Goal: Task Accomplishment & Management: Complete application form

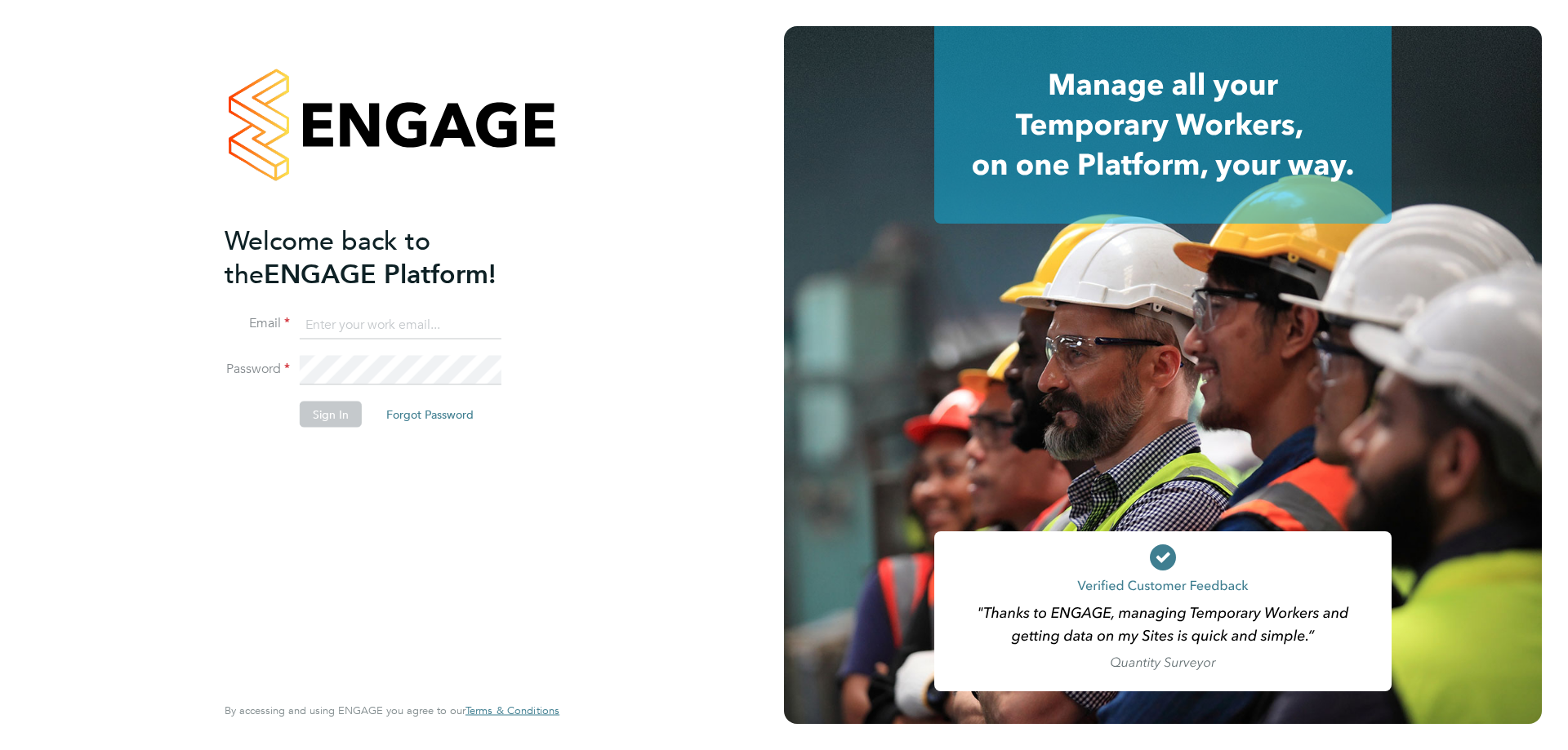
type input "mia@net-temps.co.uk"
click at [336, 412] on button "Sign In" at bounding box center [330, 414] width 62 height 26
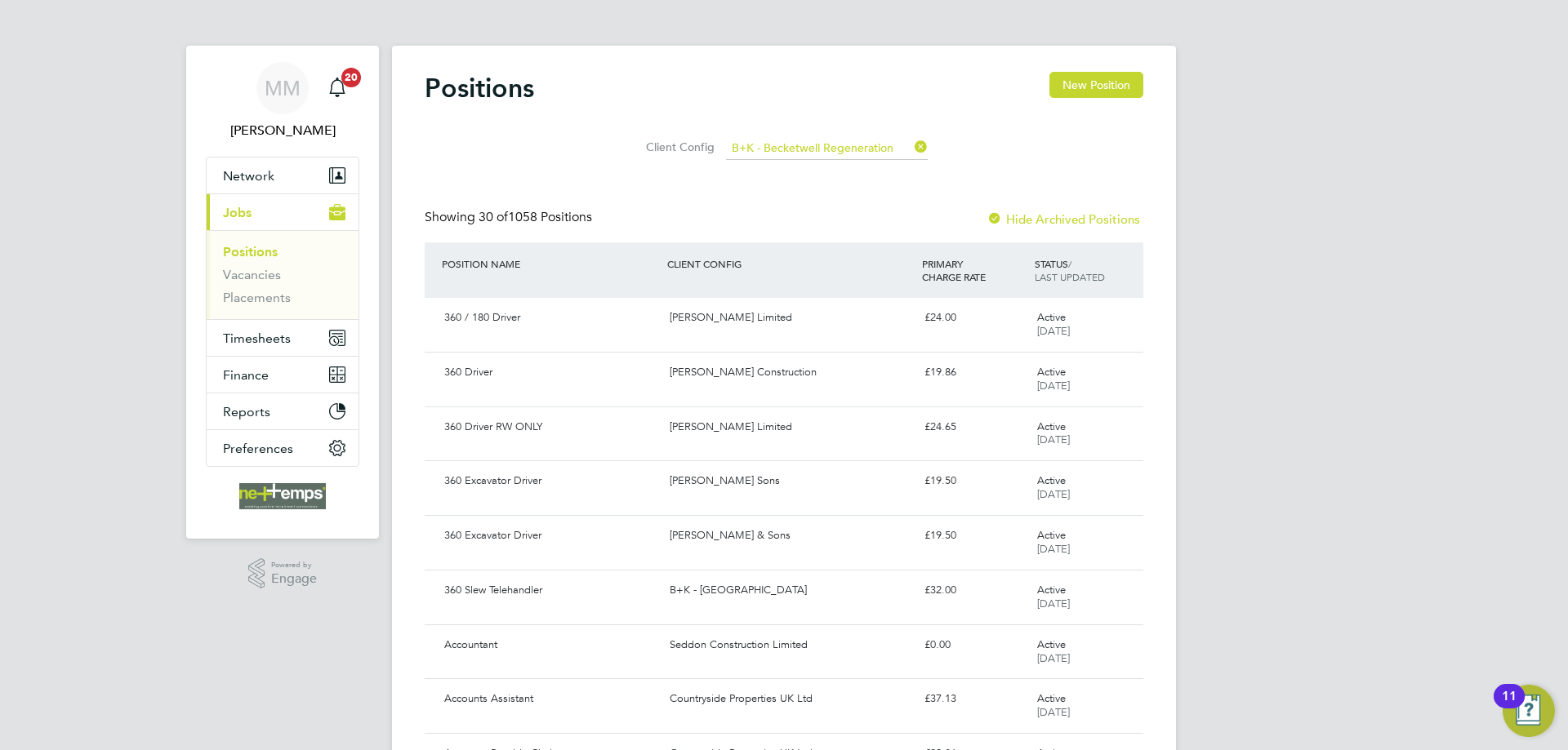
click at [857, 145] on input "B+K - Becketwell Regeneration" at bounding box center [827, 149] width 202 height 23
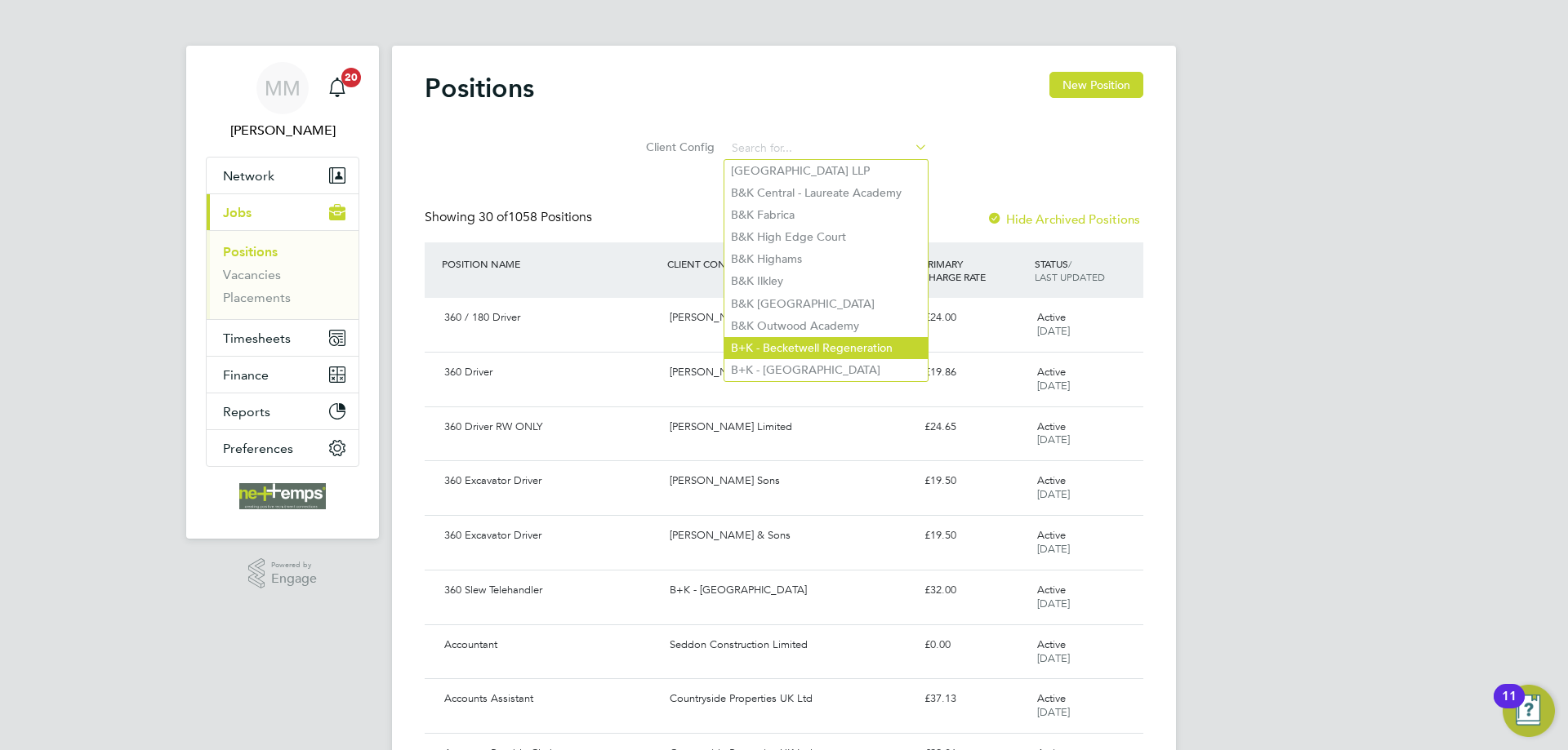
click at [832, 337] on li "B+K - Becketwell Regeneration" at bounding box center [826, 348] width 204 height 22
type input "B+K - Becketwell Regeneration"
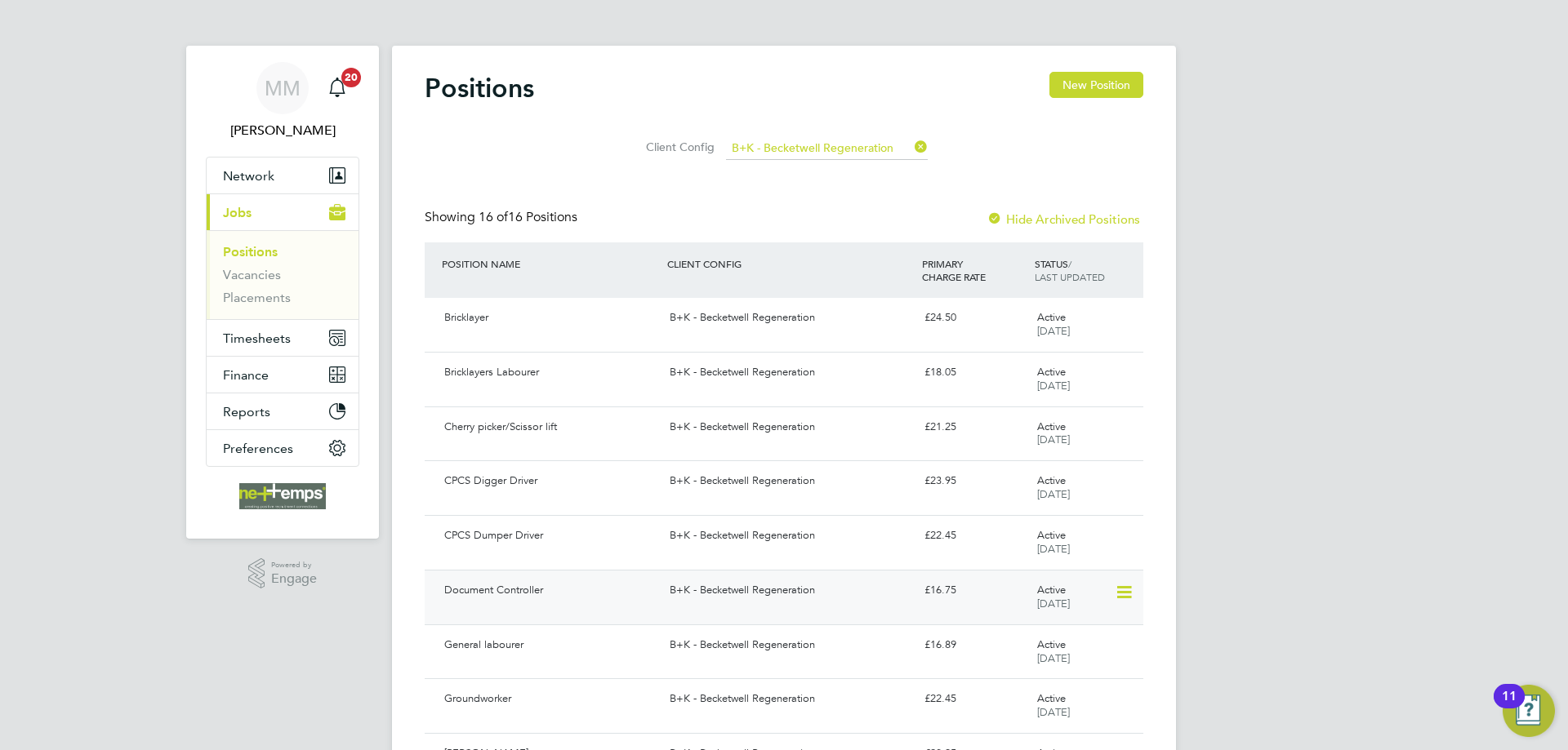
click at [1122, 593] on icon at bounding box center [1122, 593] width 16 height 19
click at [1231, 574] on div "MM Mia Mellors Notifications 20 Applications: Network Team Members Businesses S…" at bounding box center [784, 615] width 1568 height 1230
click at [849, 599] on div "B+K - Becketwell Regeneration" at bounding box center [789, 591] width 253 height 27
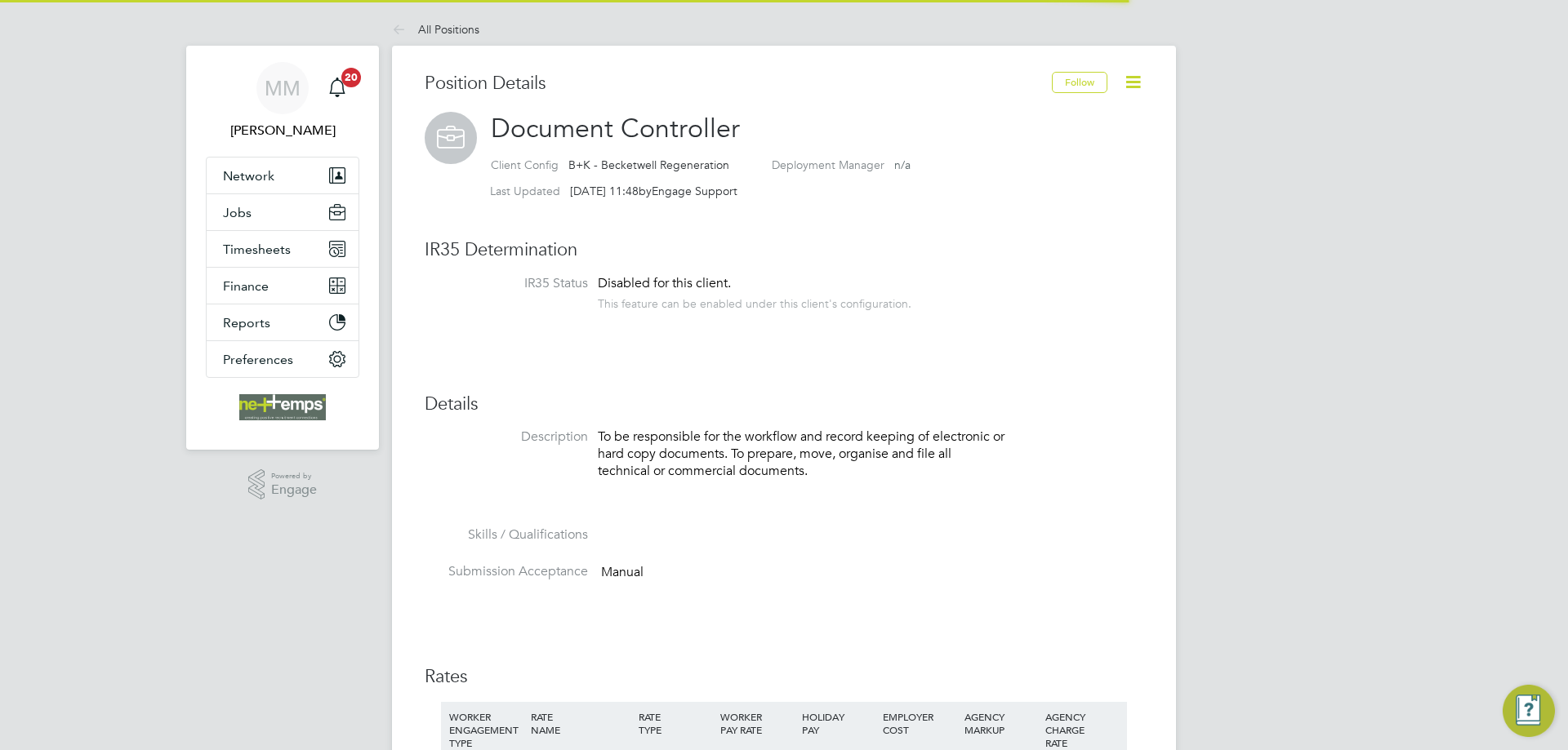
scroll to position [48, 109]
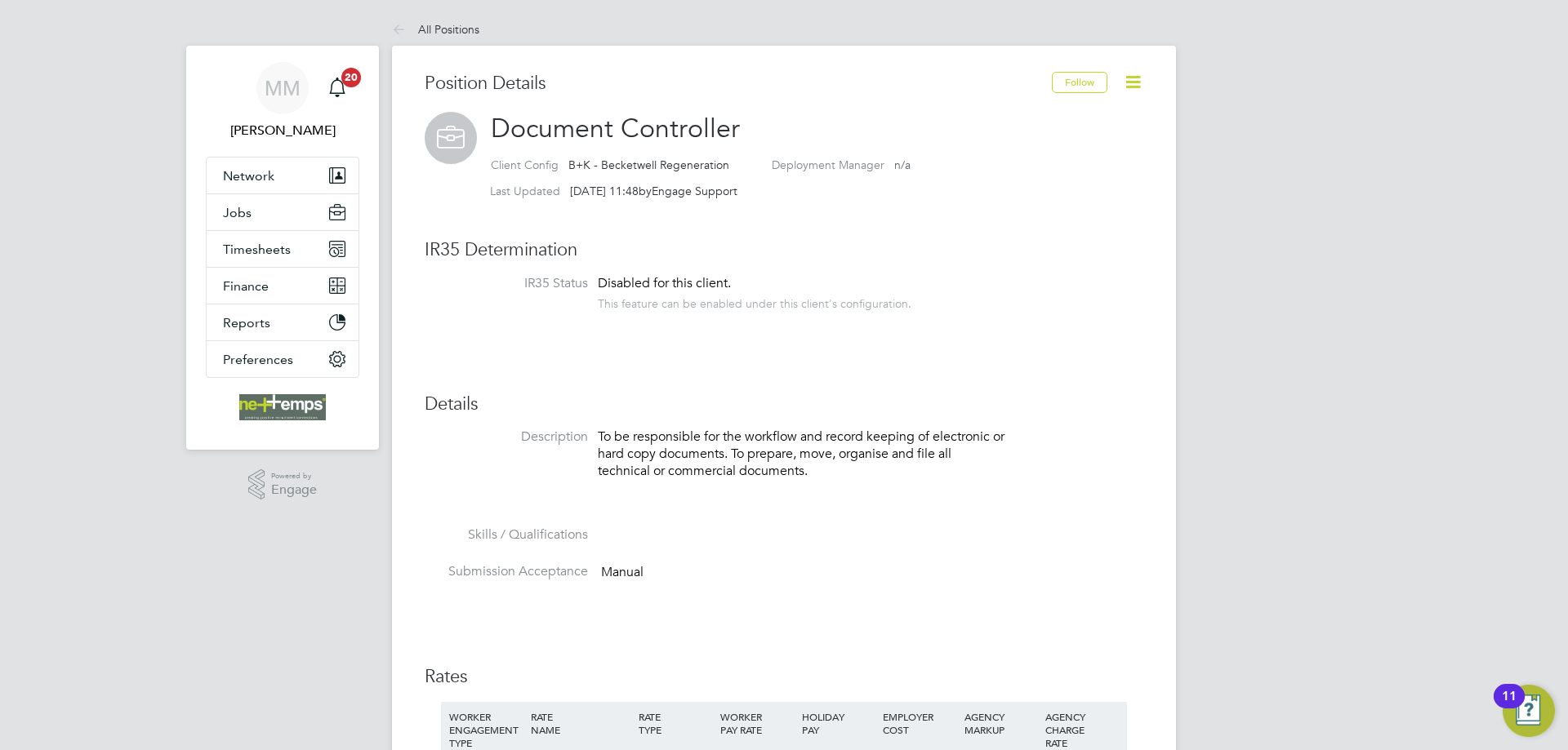
click at [1131, 82] on icon at bounding box center [1132, 82] width 20 height 20
click at [1049, 143] on li "Copy Position" at bounding box center [1079, 144] width 120 height 23
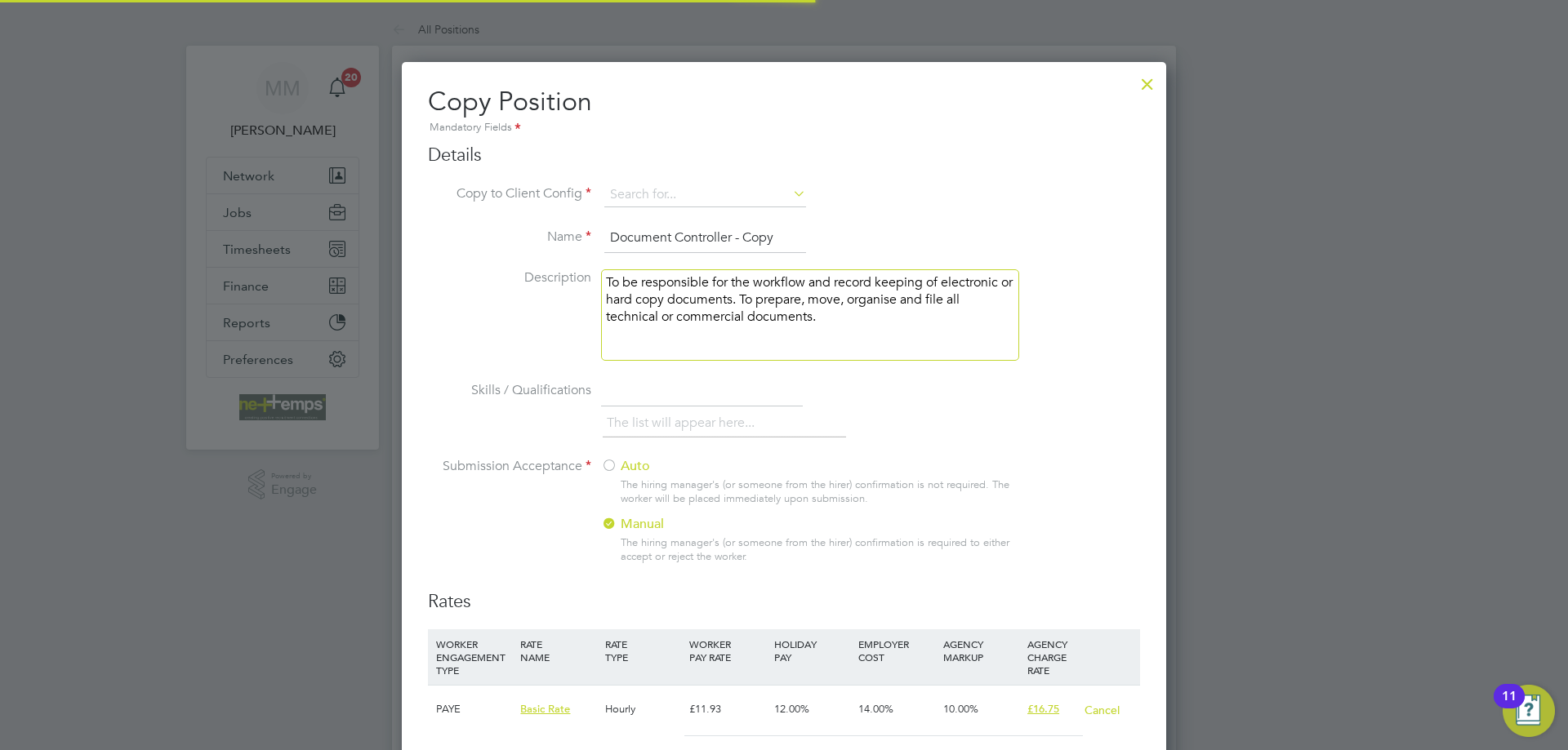
scroll to position [1294, 765]
click at [685, 193] on input at bounding box center [705, 195] width 202 height 25
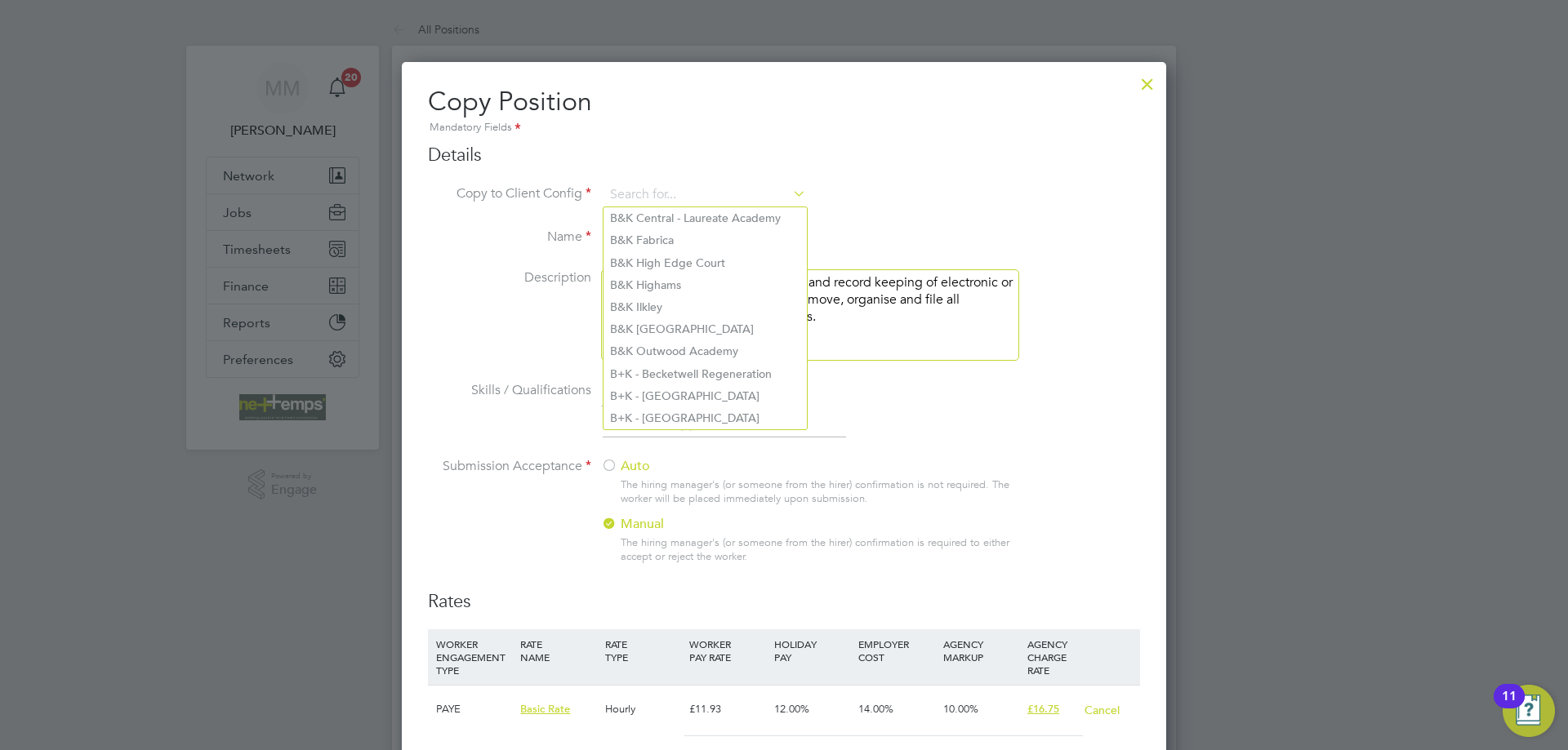
click at [942, 216] on li "Copy to Client Config" at bounding box center [784, 203] width 712 height 41
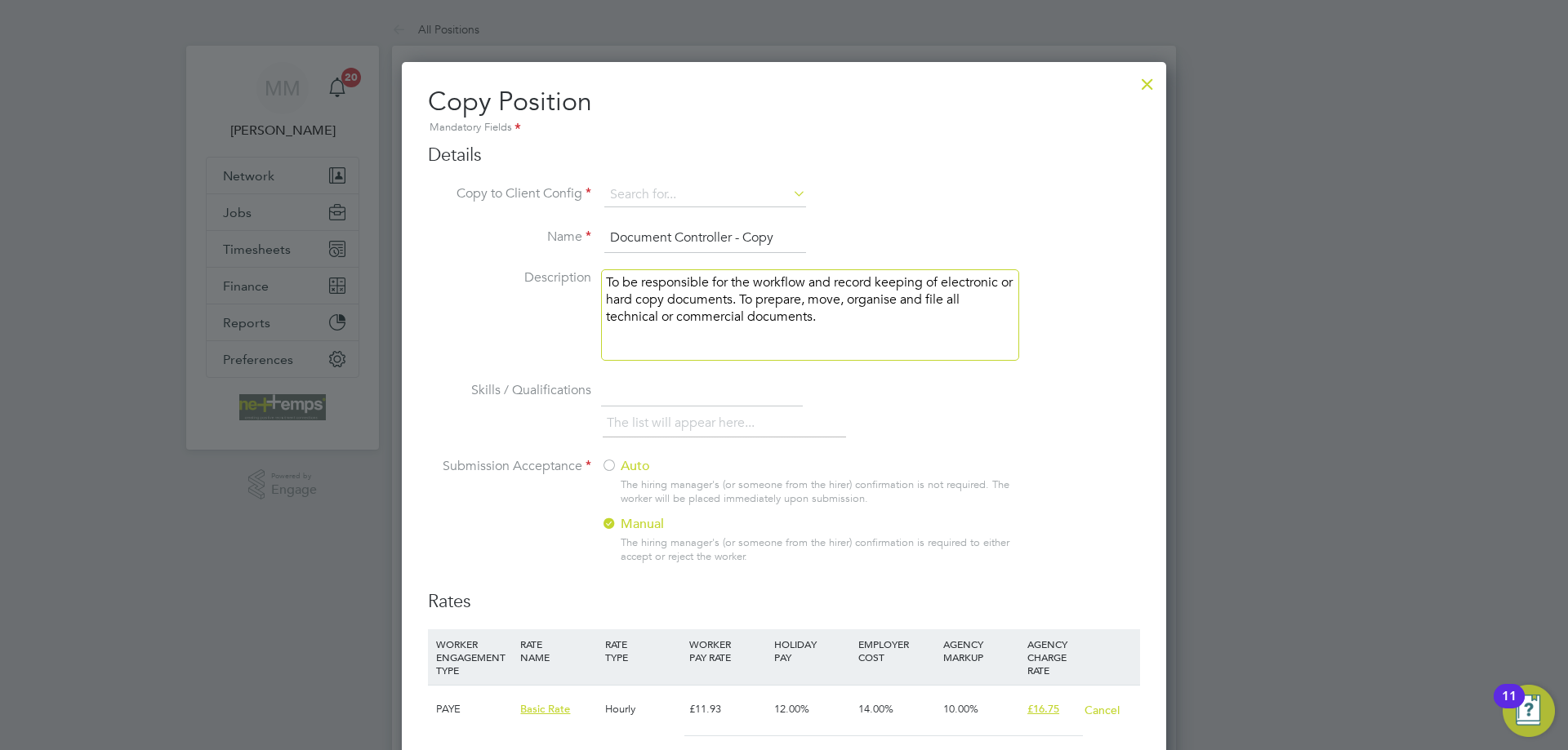
click at [784, 239] on input "Document Controller - Copy" at bounding box center [705, 238] width 202 height 30
type input "Document Controller"
click at [725, 199] on input at bounding box center [705, 195] width 202 height 25
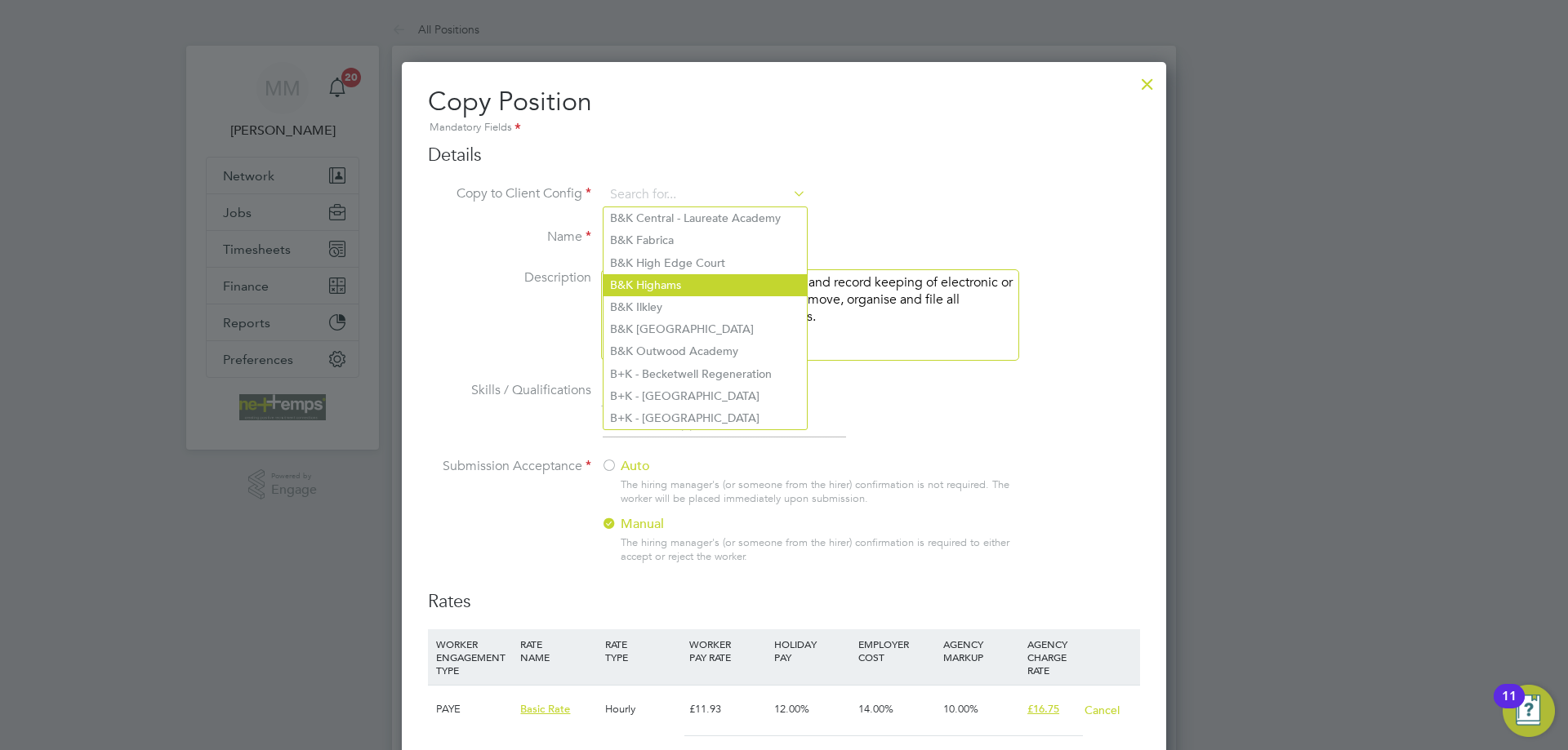
click at [672, 284] on li "B&K Highams" at bounding box center [705, 285] width 204 height 22
type input "B&K Highams"
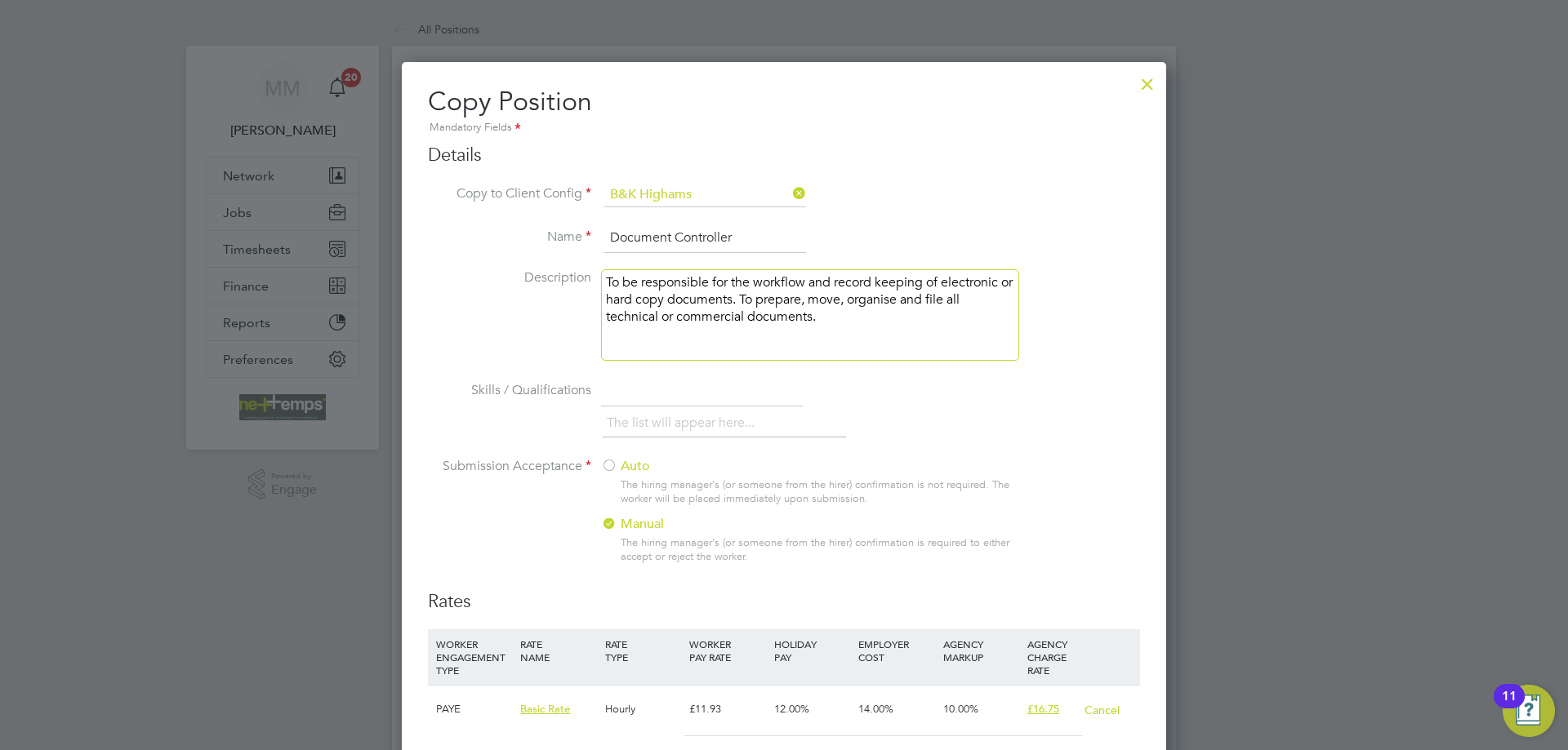
click at [617, 463] on label "Auto" at bounding box center [803, 467] width 404 height 17
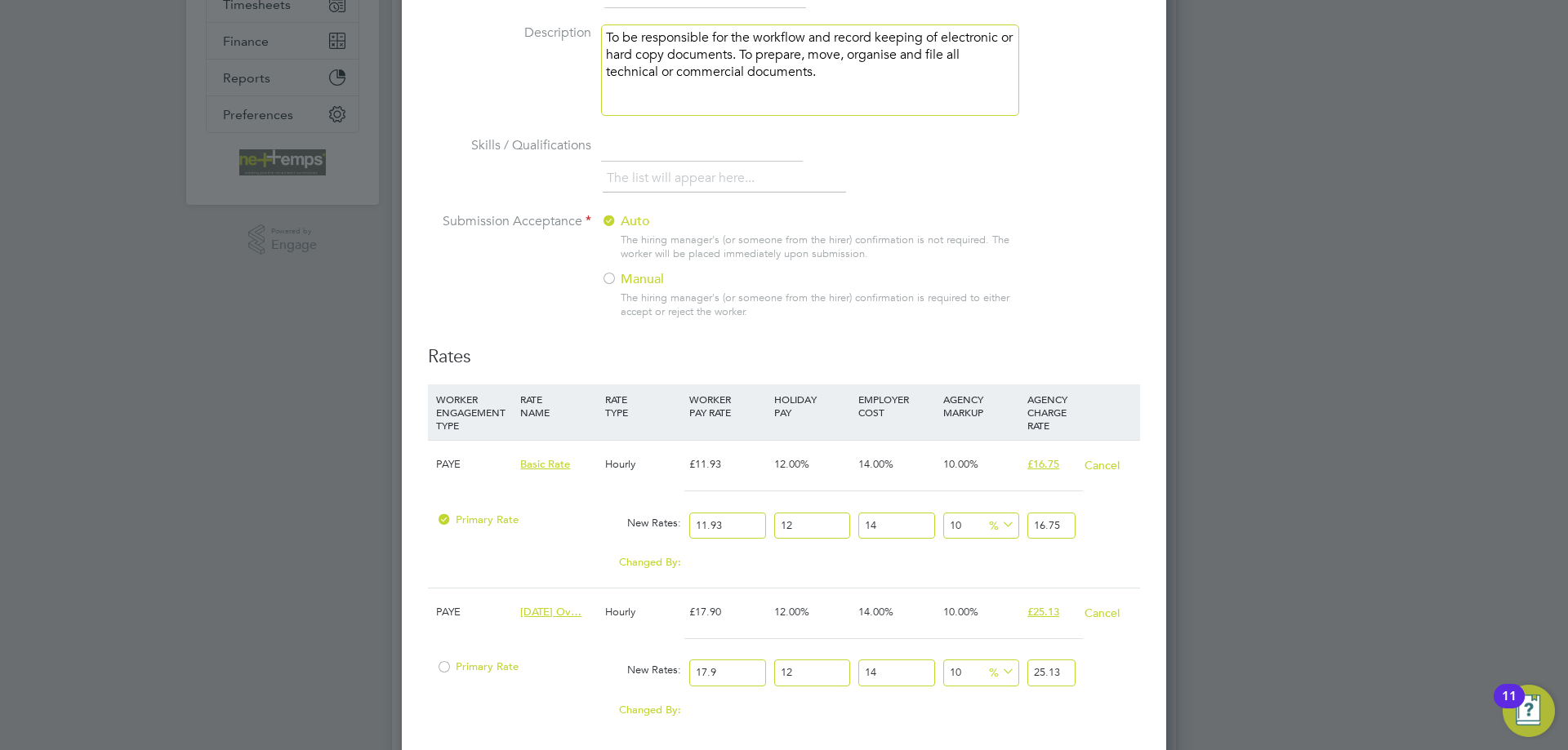
scroll to position [408, 0]
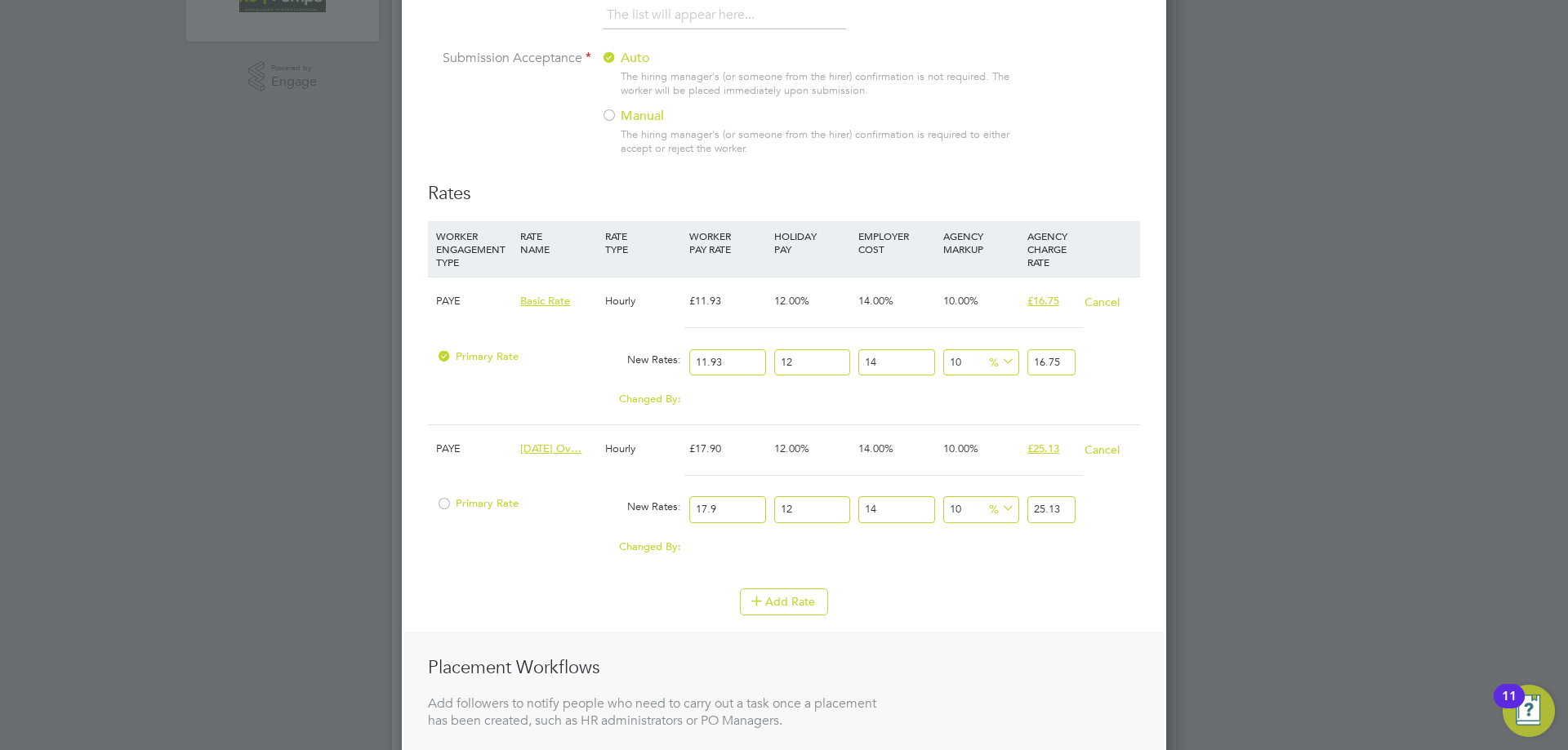
click at [1097, 453] on button "Cancel" at bounding box center [1101, 449] width 36 height 16
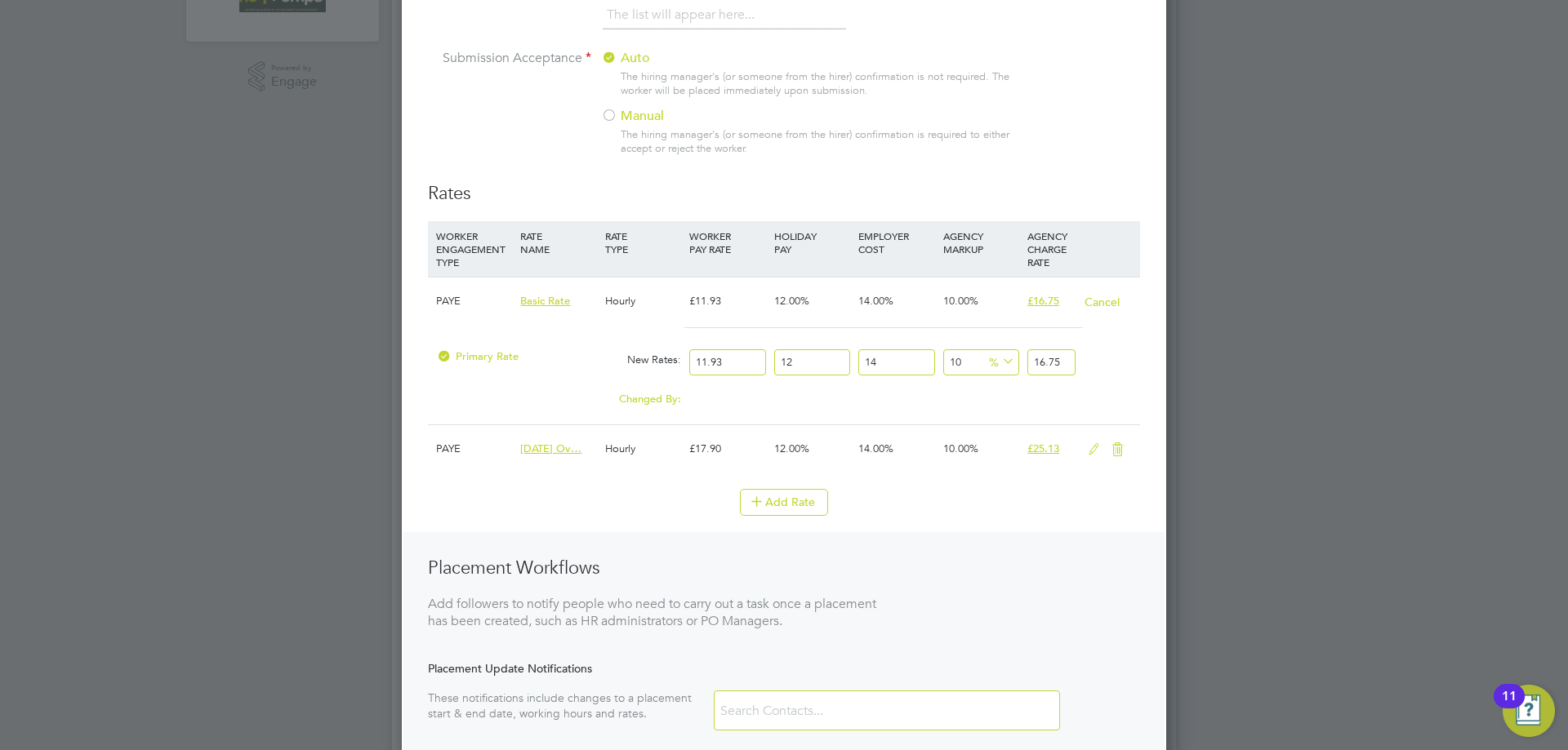
scroll to position [1195, 765]
click at [1118, 450] on icon at bounding box center [1117, 450] width 20 height 13
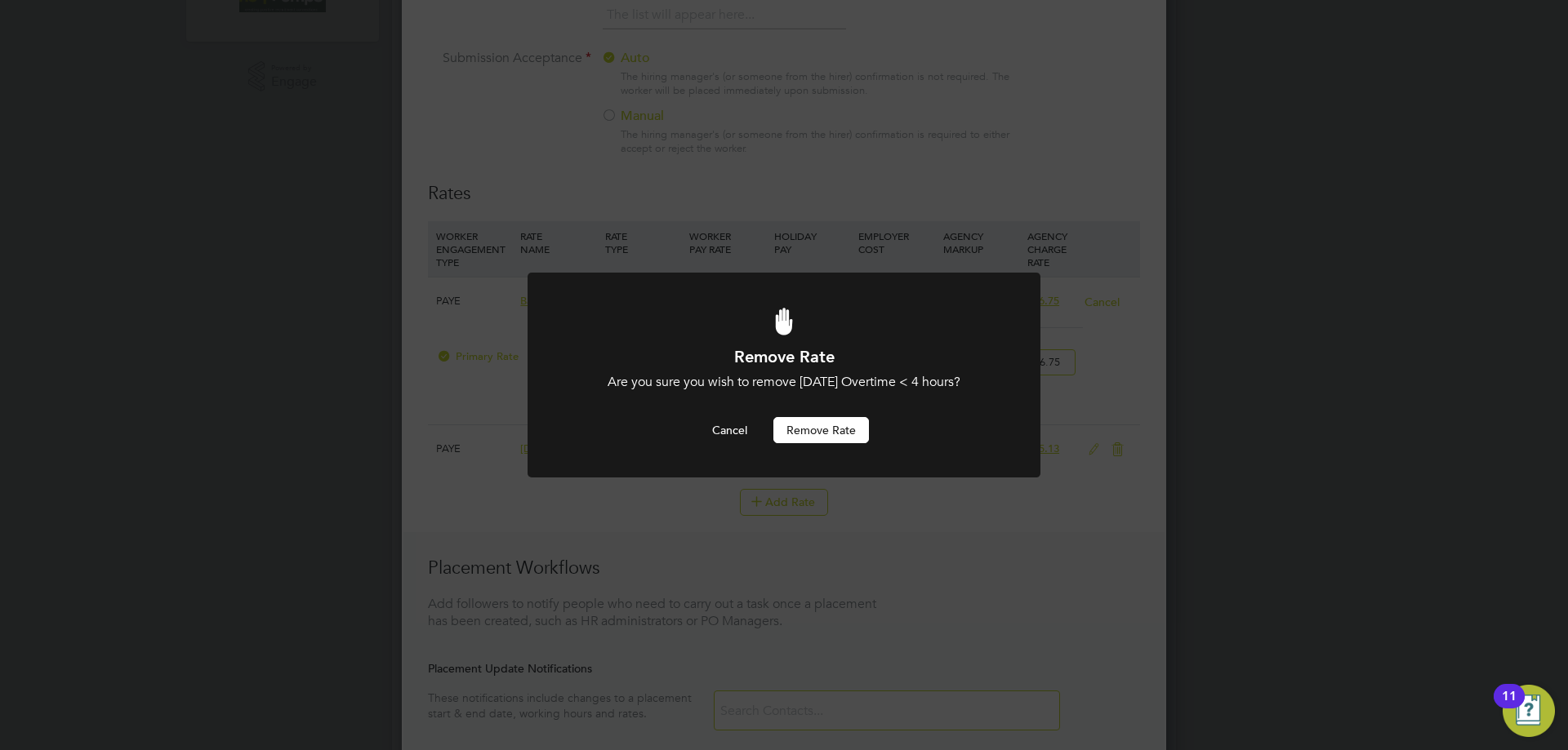
scroll to position [0, 0]
click at [832, 425] on button "Remove rate" at bounding box center [820, 430] width 95 height 26
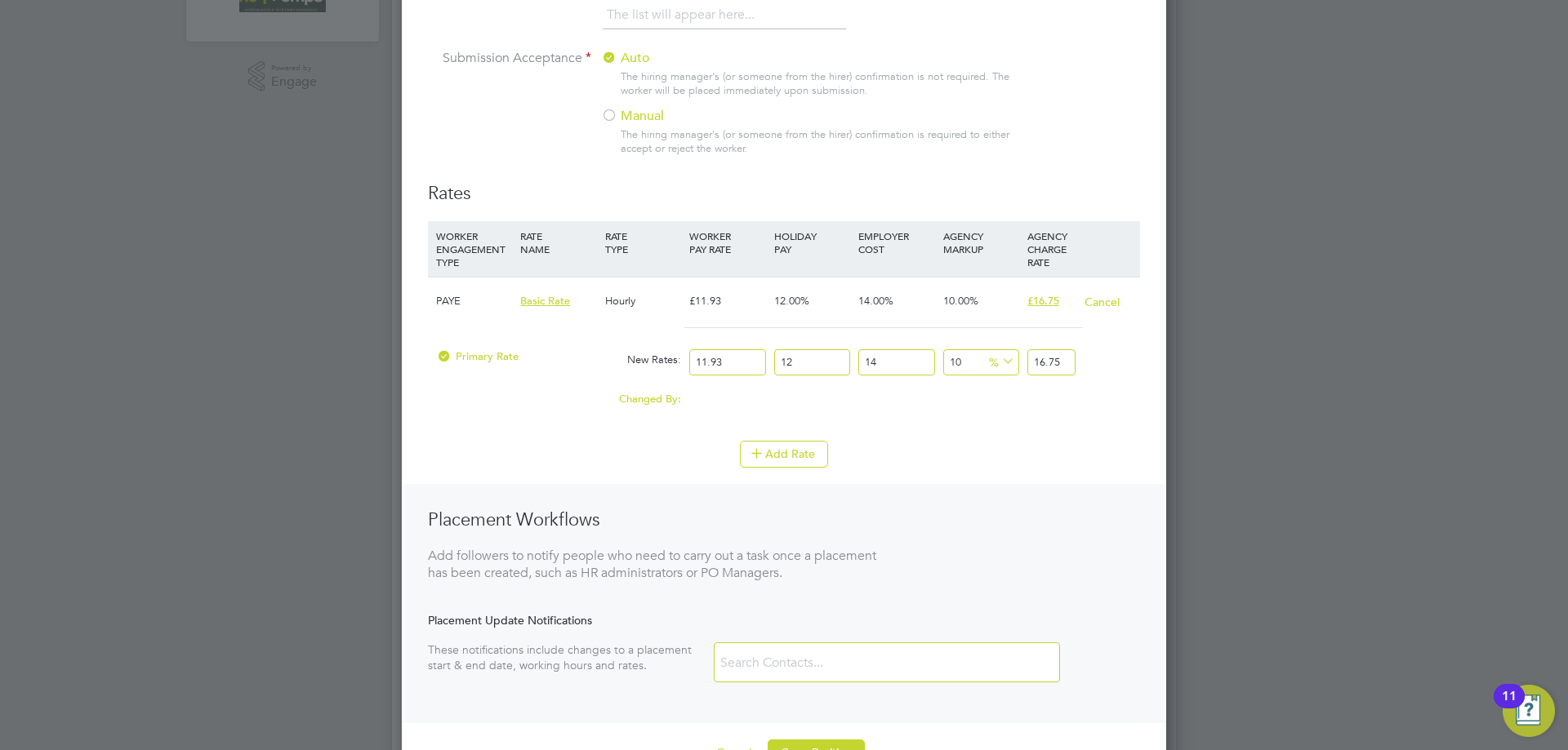
scroll to position [1147, 765]
drag, startPoint x: 734, startPoint y: 362, endPoint x: 679, endPoint y: 359, distance: 55.1
click at [679, 359] on div "Primary Rate New Rates: 11.93 12 n/a 14 n/a 10 0 % 16.75" at bounding box center [784, 362] width 712 height 43
type input "1"
type input "1.40448"
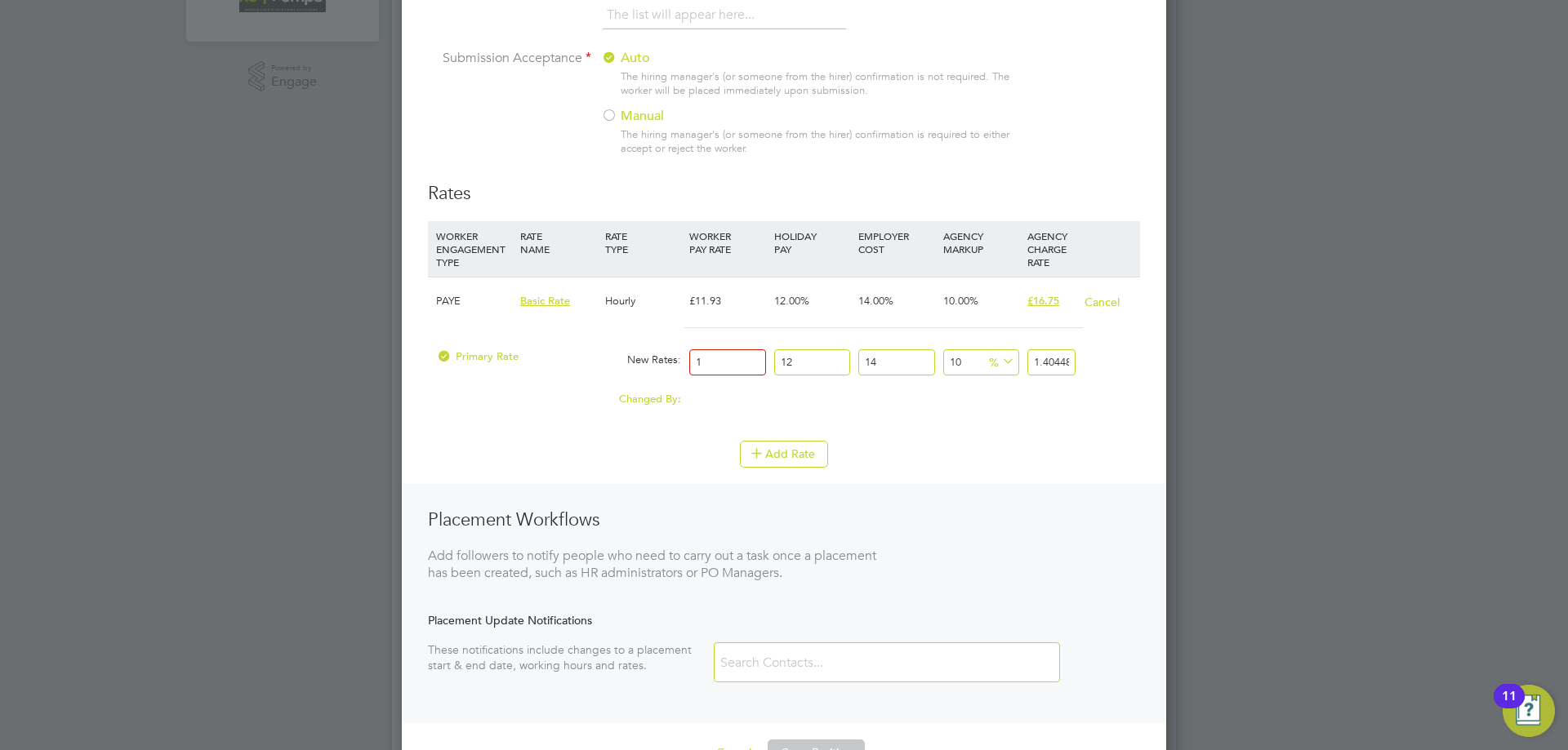
type input "12"
type input "16.85376"
type input "12.9"
type input "18.117792"
type input "12.94"
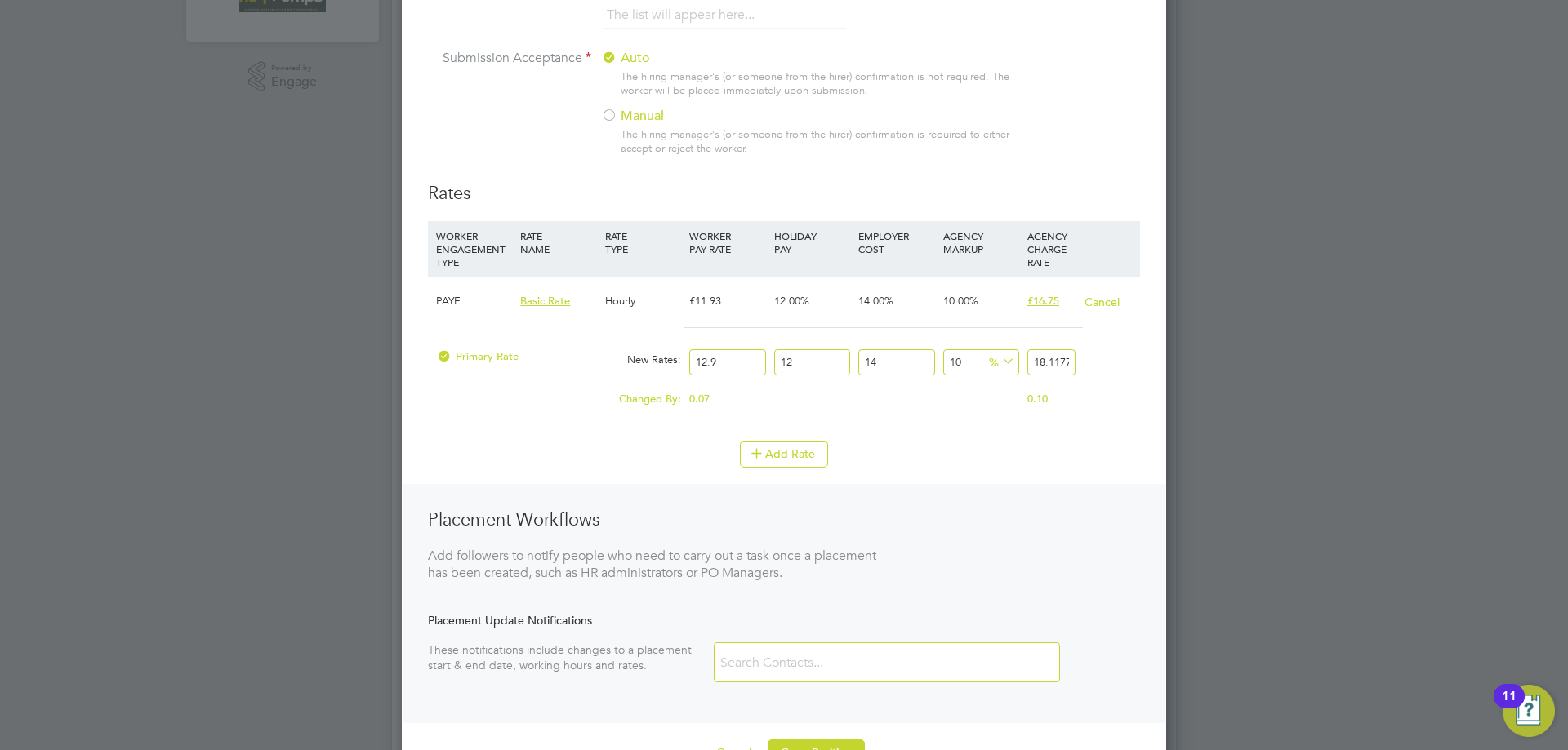
type input "18.1739712"
type input "12.94"
click at [1050, 358] on input "18.1739712" at bounding box center [1051, 363] width 48 height 27
click at [1050, 361] on input "18.1739712" at bounding box center [1051, 363] width 48 height 27
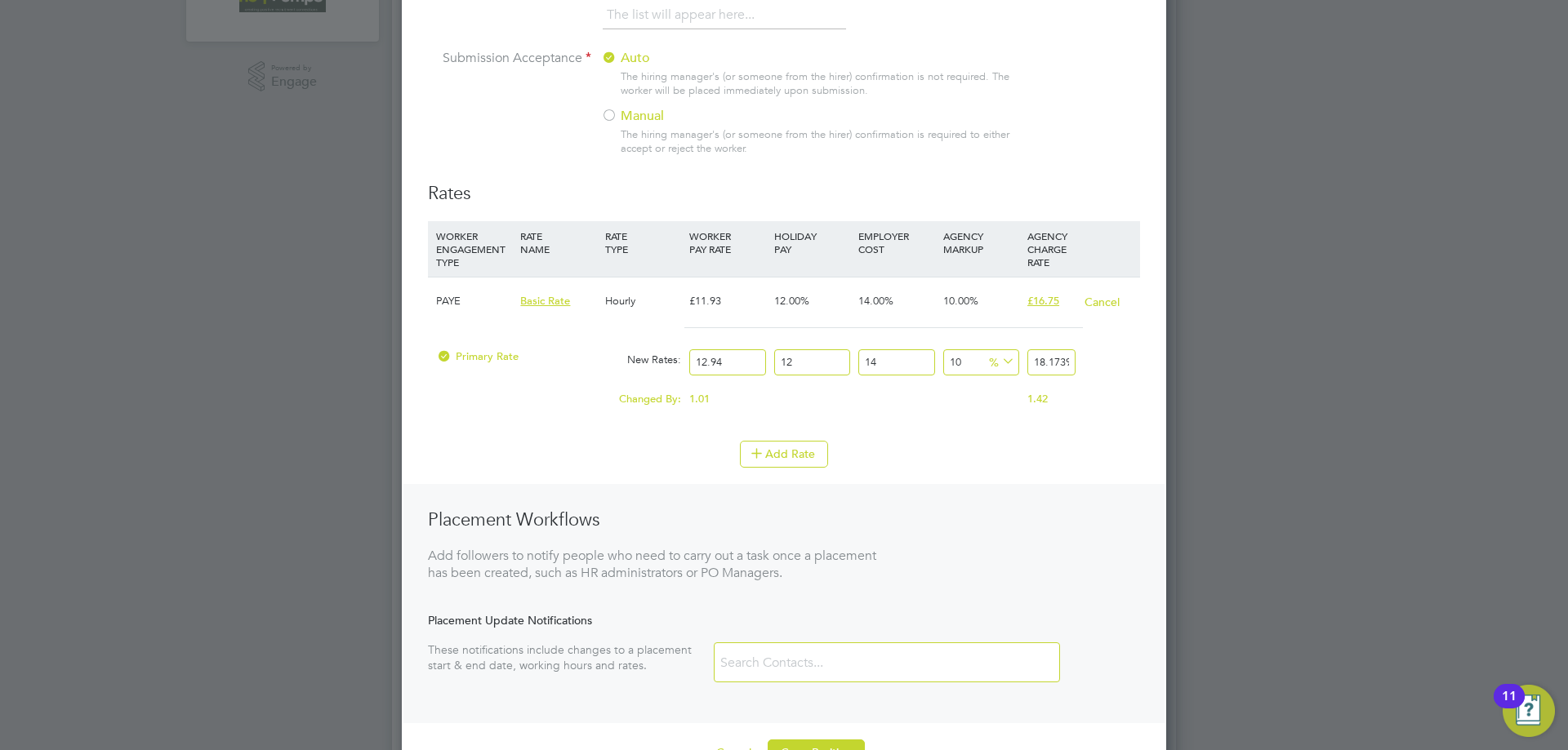
click at [1050, 361] on input "18.1739712" at bounding box center [1051, 363] width 48 height 27
type input "2"
type input "21.052244211765892"
type input "20.00"
click at [1080, 481] on li "Add Rate" at bounding box center [784, 462] width 712 height 42
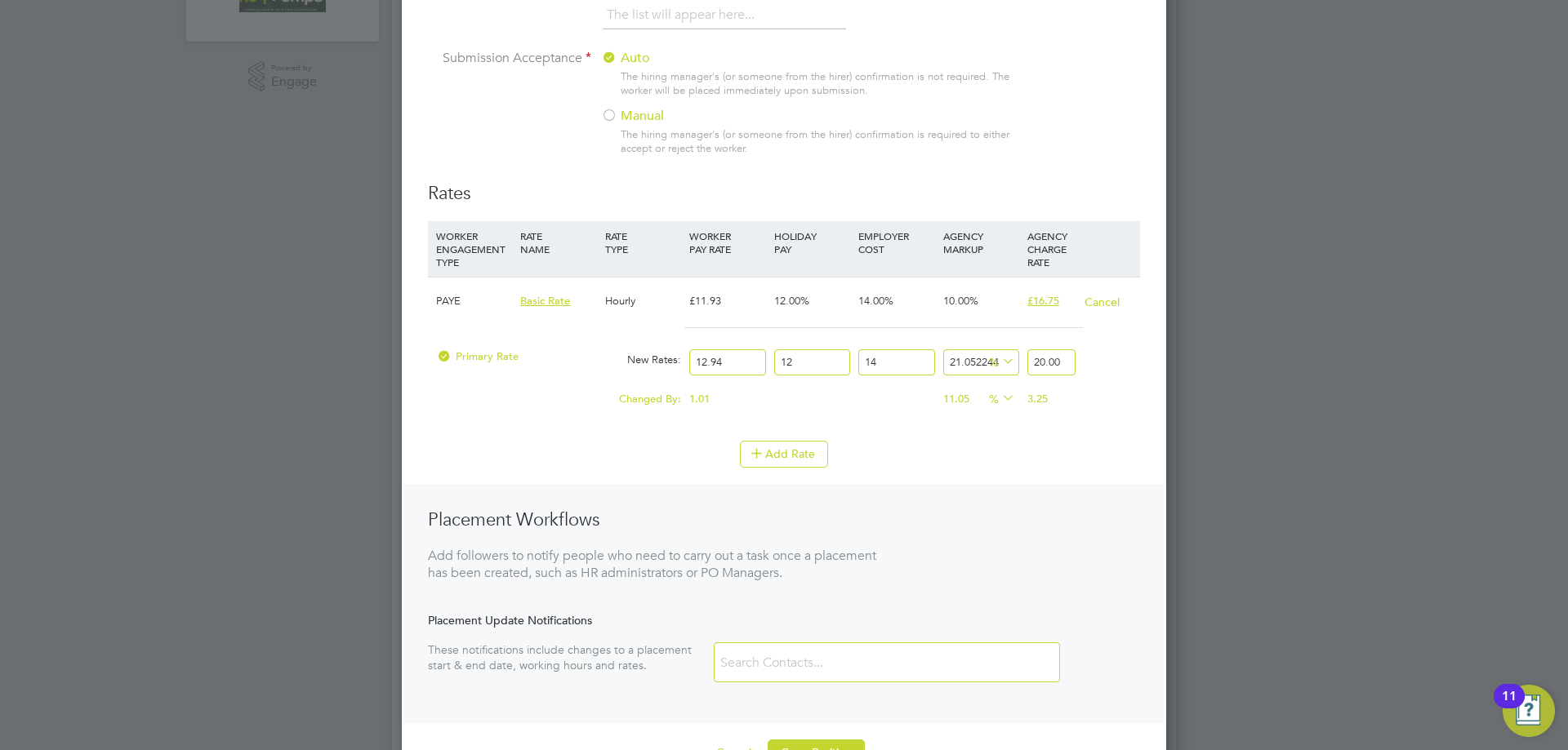
click at [712, 362] on input "12.94" at bounding box center [727, 363] width 76 height 27
type input "1"
type input "1.545595054095827"
type input "12"
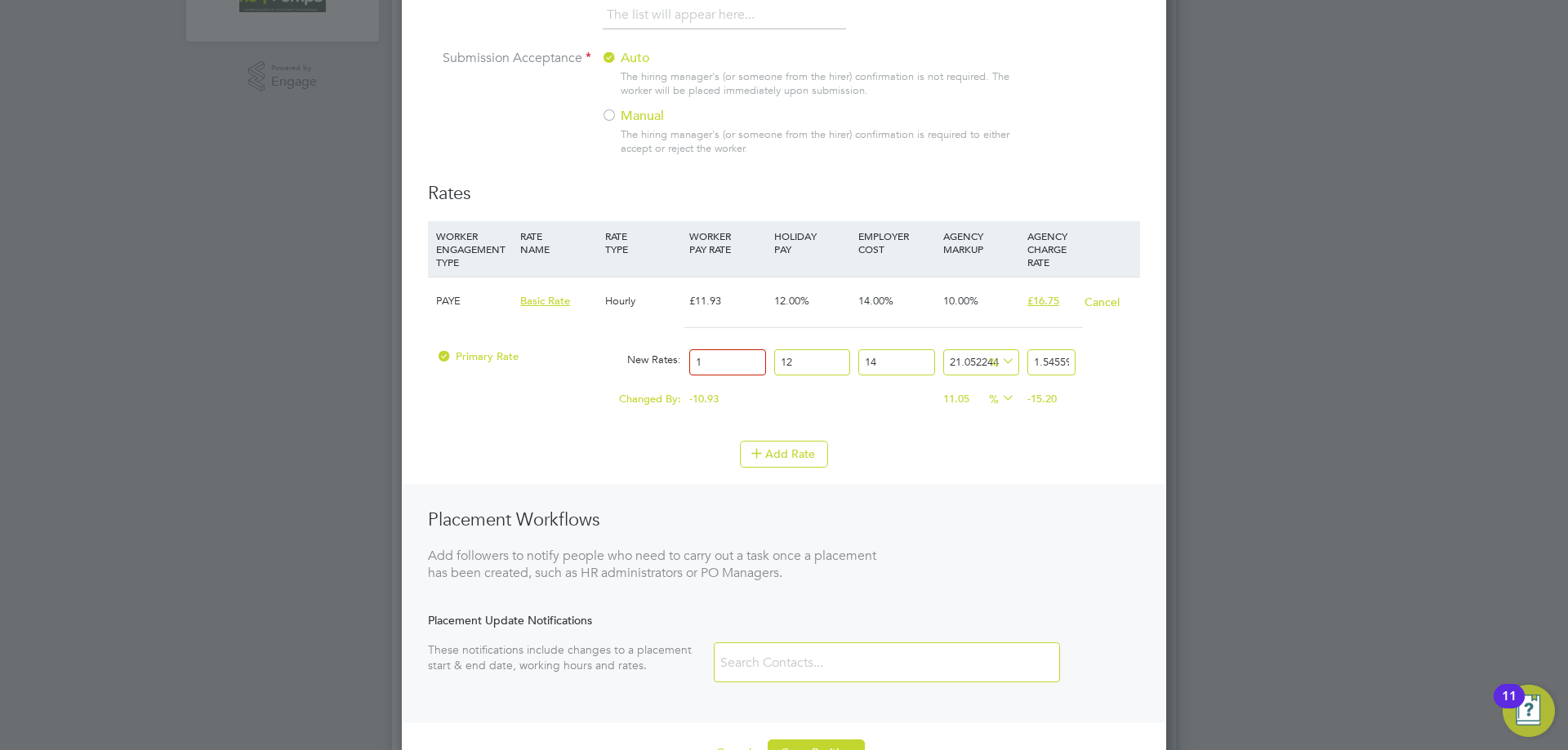
type input "18.547140649149924"
type input "12.9"
type input "19.938176197836167"
type input "12.94"
click at [936, 471] on li "Add Rate" at bounding box center [784, 462] width 712 height 42
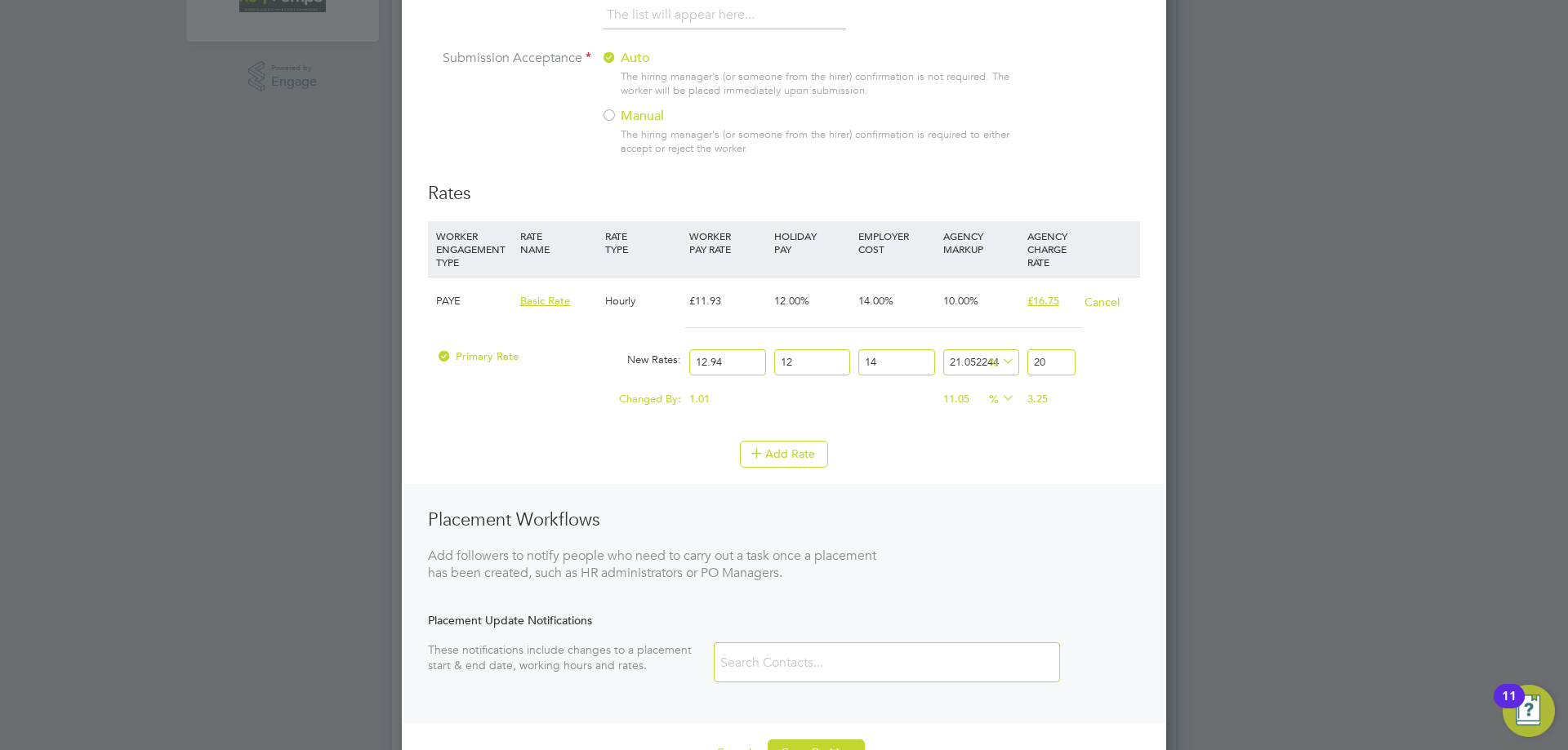
click at [1049, 365] on input "20" at bounding box center [1051, 363] width 48 height 27
type input "20.00"
click at [1050, 451] on div "Add Rate" at bounding box center [784, 453] width 712 height 26
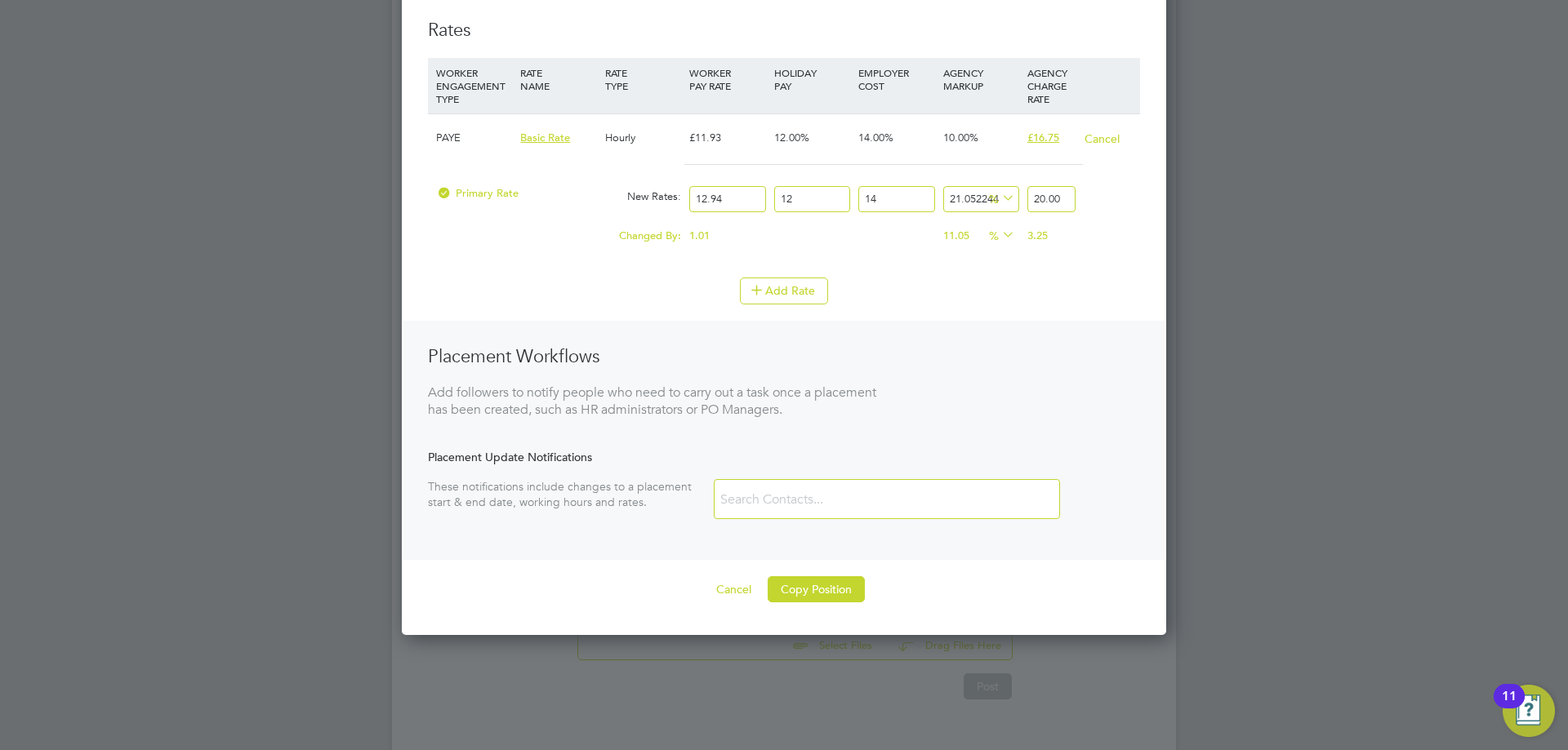
scroll to position [604, 0]
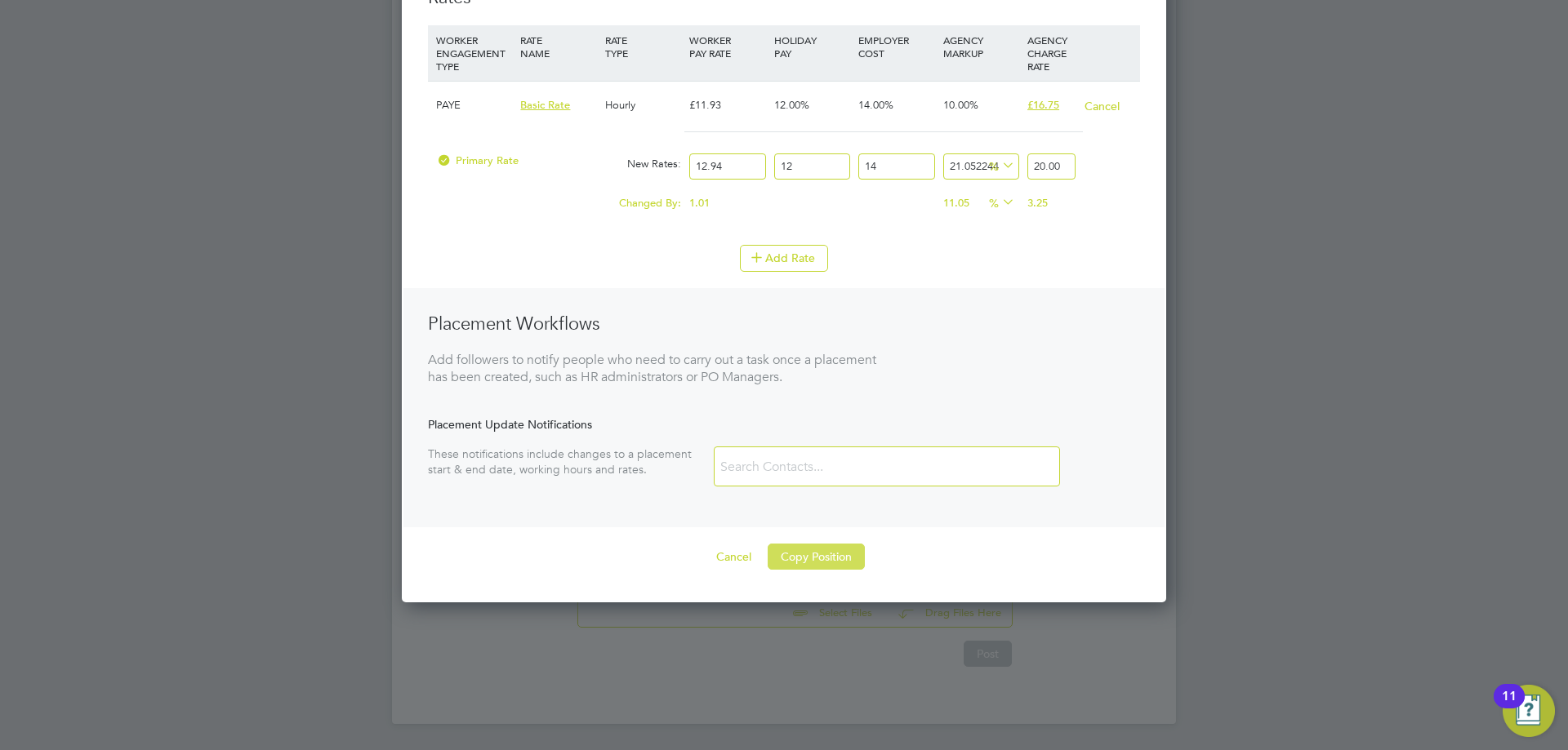
click at [826, 553] on button "Copy Position" at bounding box center [815, 556] width 97 height 26
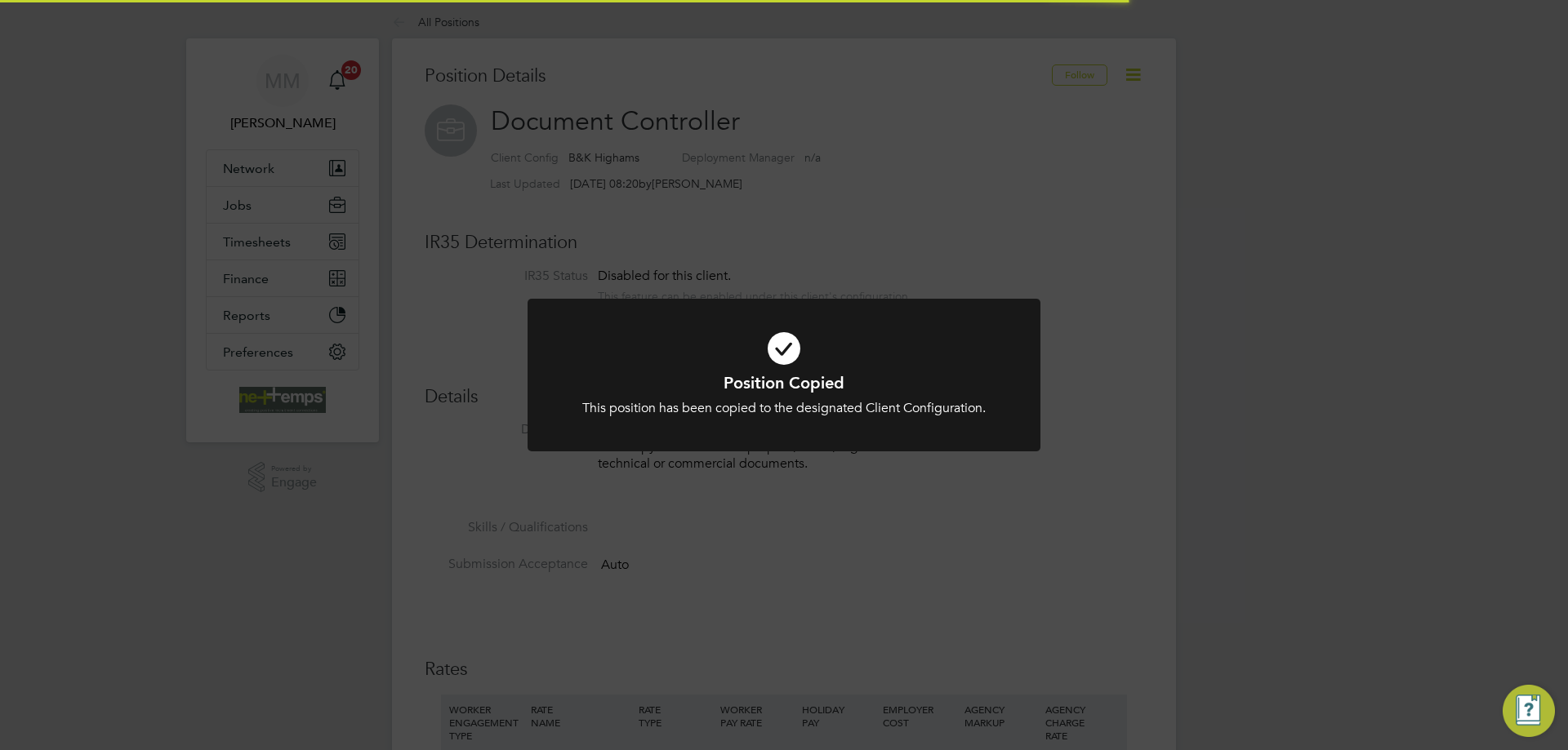
scroll to position [48, 109]
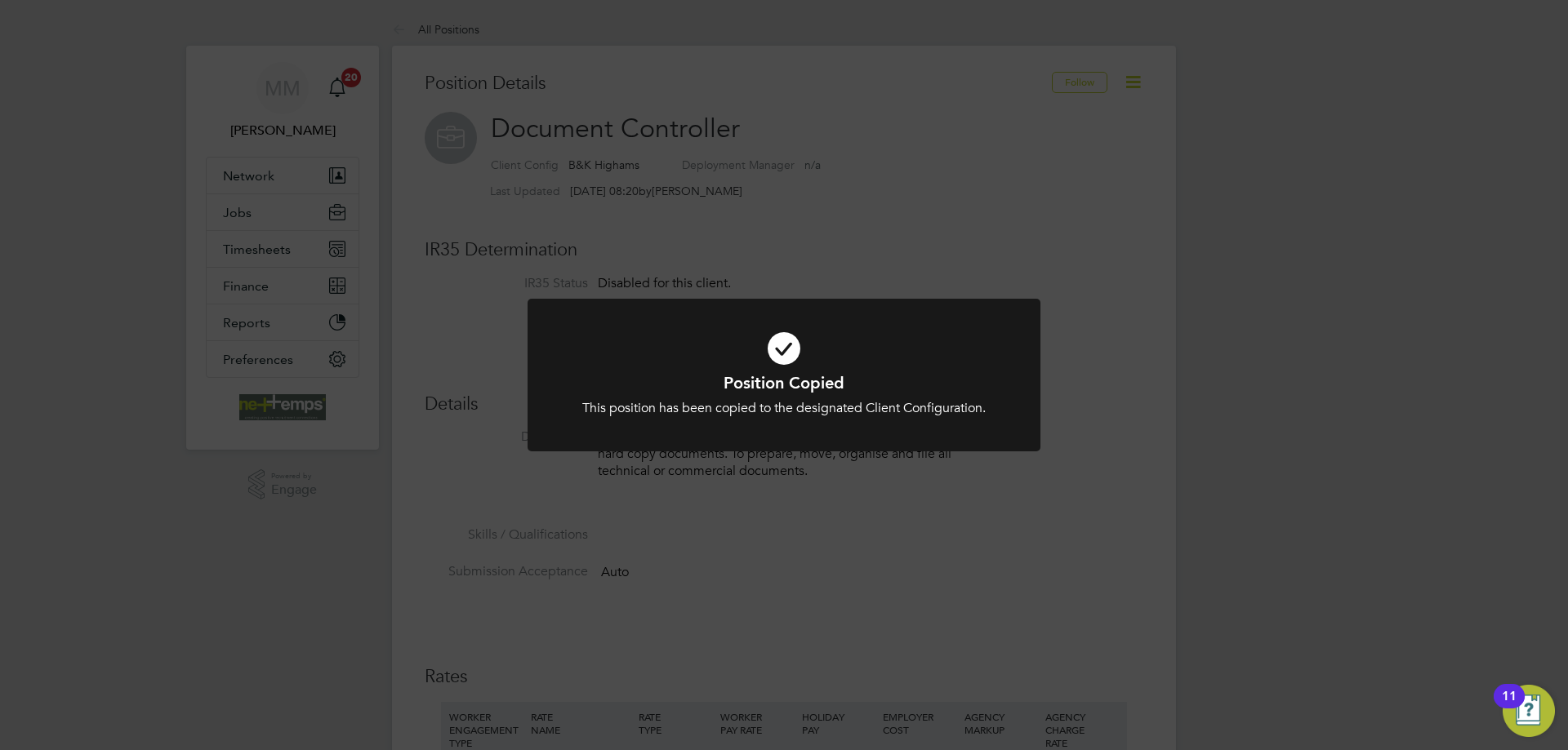
click at [1160, 433] on div "Position Copied This position has been copied to the designated Client Configur…" at bounding box center [784, 375] width 1568 height 750
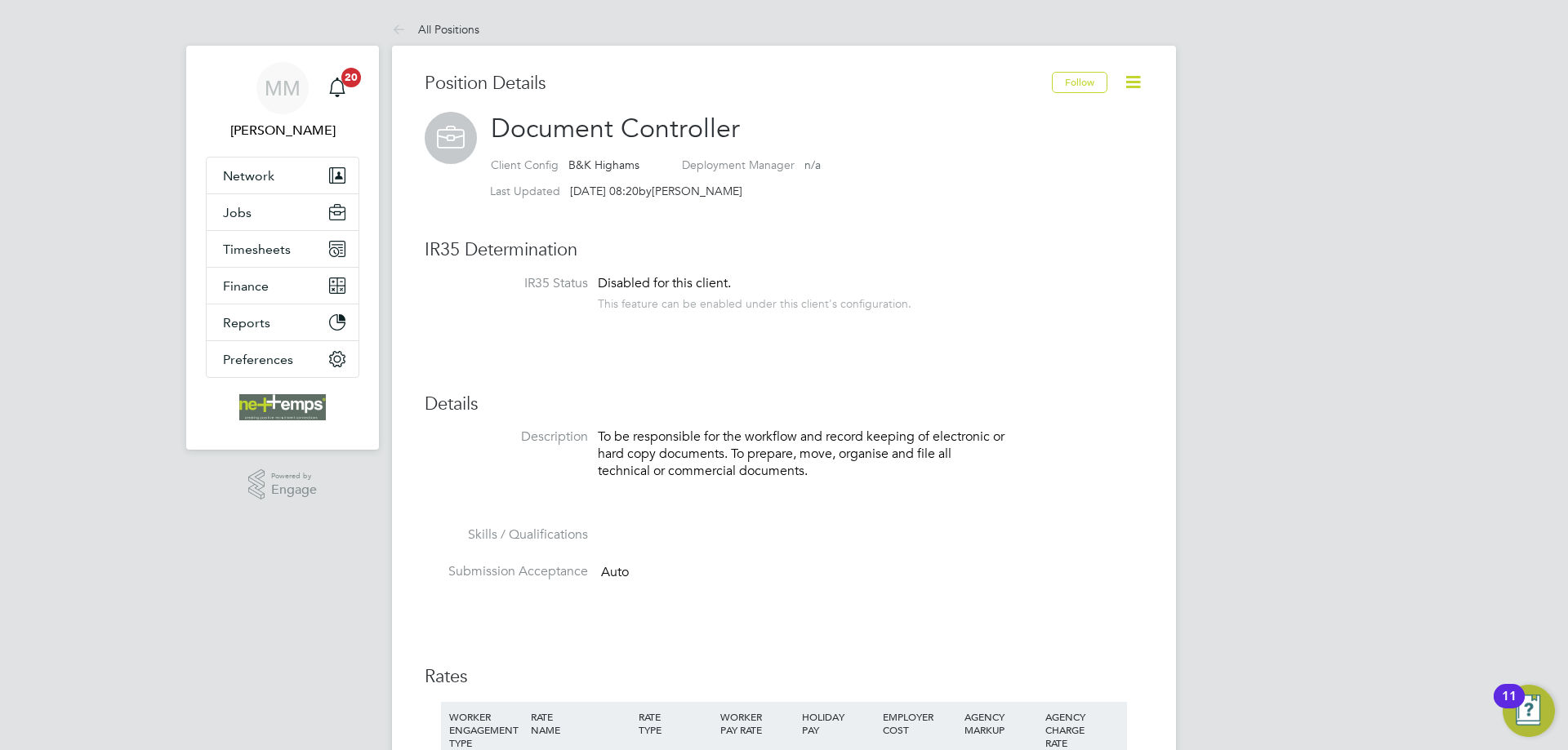
click at [989, 522] on li "Description To be responsible for the workflow and record keeping of electronic…" at bounding box center [784, 477] width 718 height 98
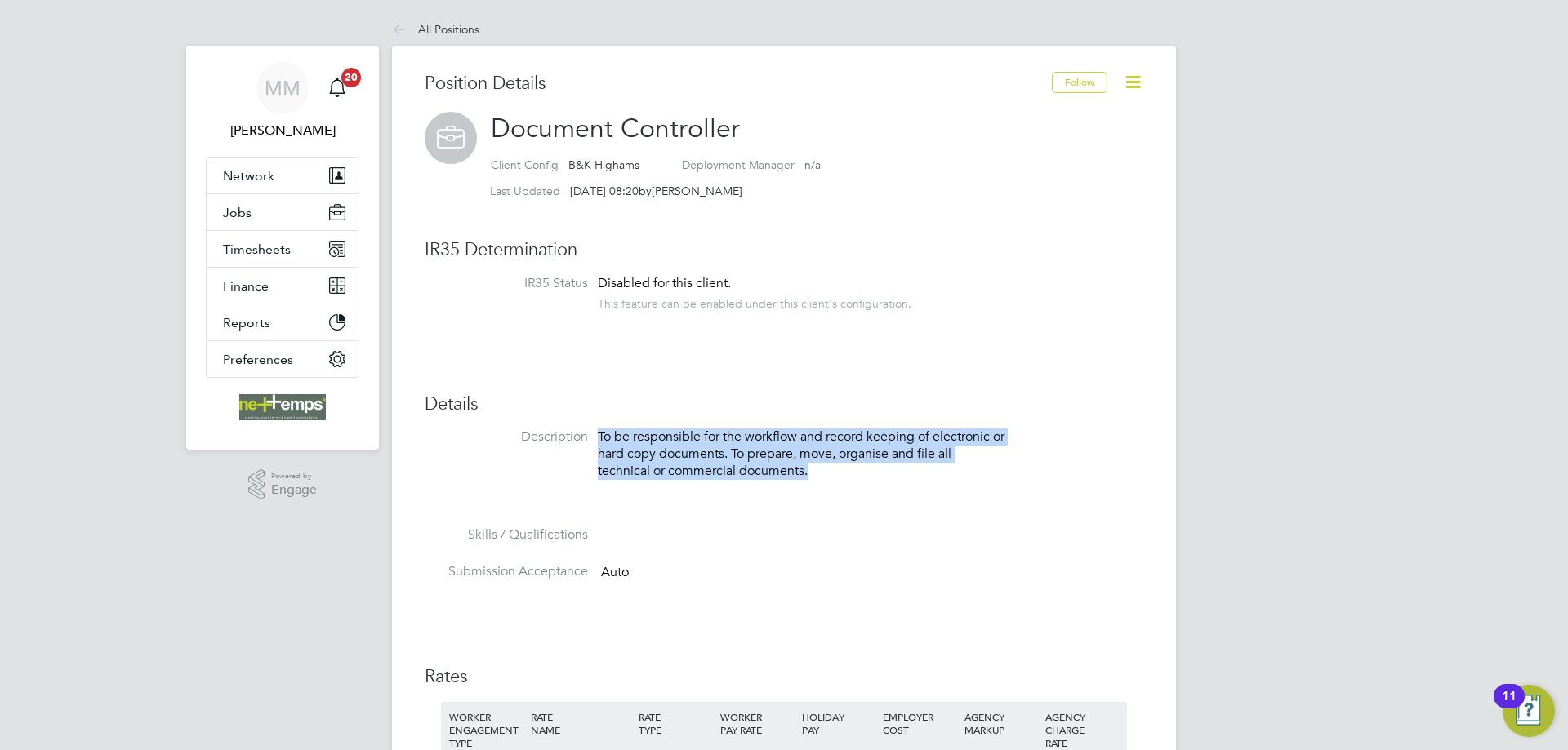
drag, startPoint x: 598, startPoint y: 434, endPoint x: 808, endPoint y: 472, distance: 213.4
click at [808, 472] on p "To be responsible for the workflow and record keeping of electronic or hard cop…" at bounding box center [801, 453] width 408 height 51
copy p "To be responsible for the workflow and record keeping of electronic or hard cop…"
click at [1056, 529] on li "Skills / Qualifications" at bounding box center [784, 544] width 718 height 36
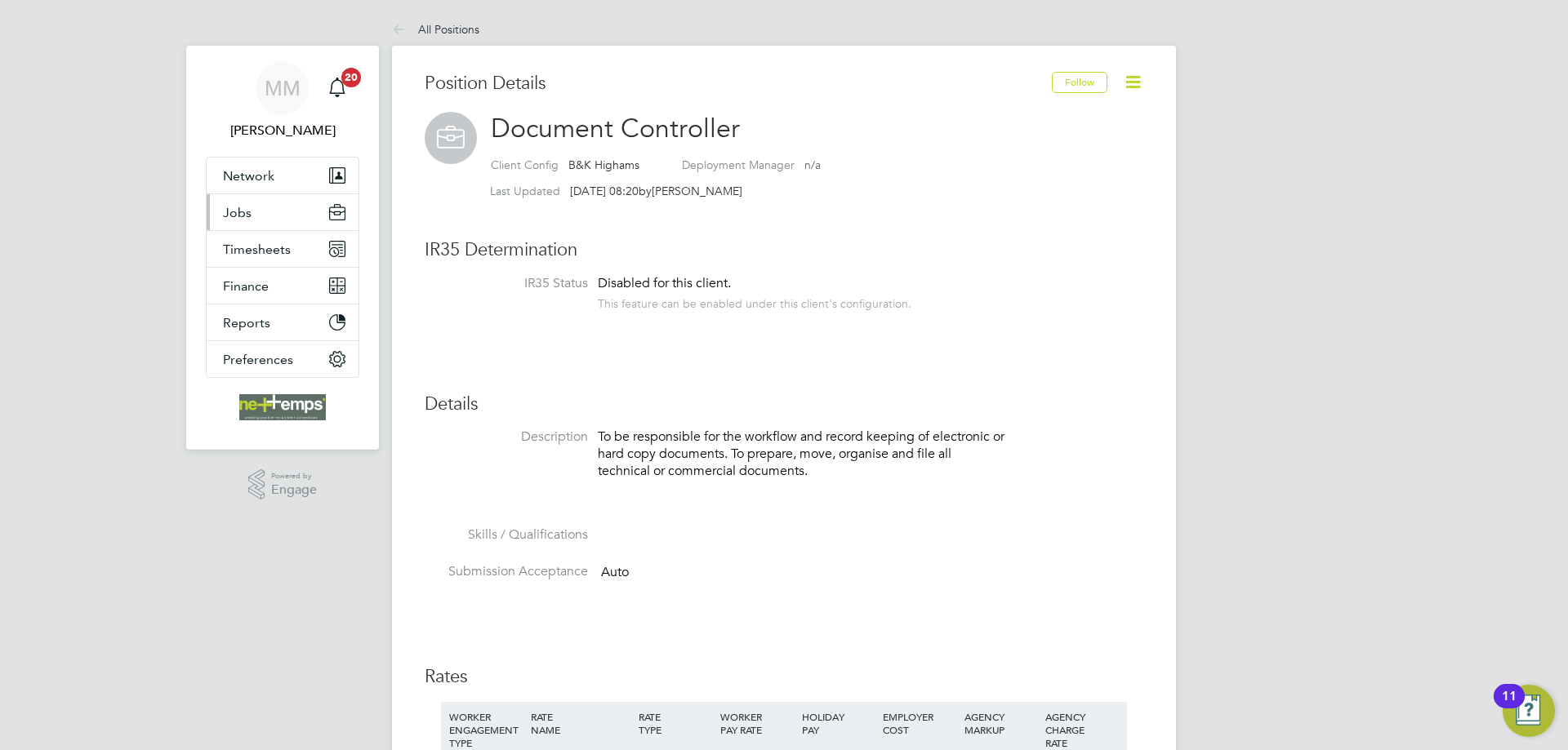
click at [277, 212] on button "Jobs" at bounding box center [282, 211] width 152 height 36
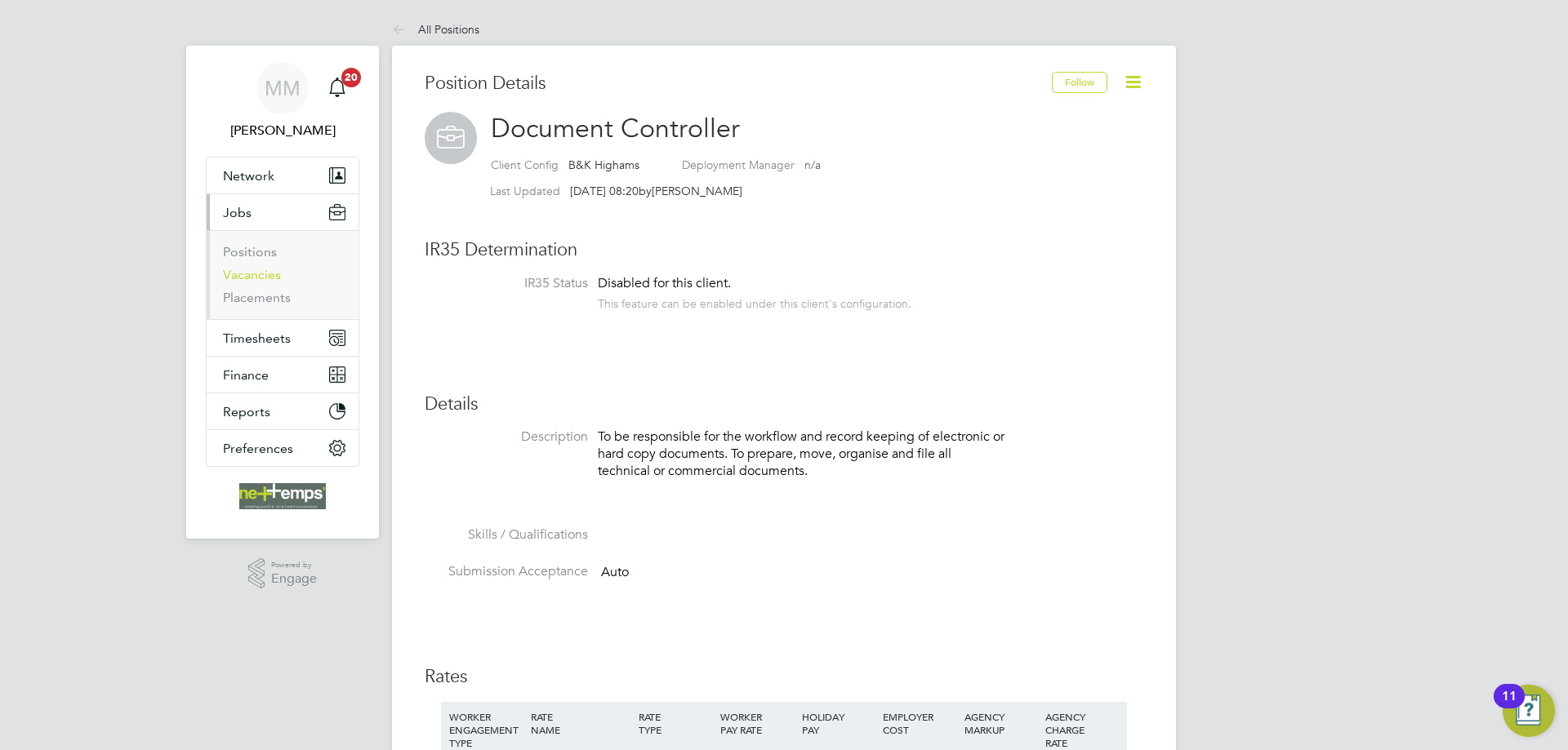
click at [259, 277] on link "Vacancies" at bounding box center [252, 275] width 58 height 15
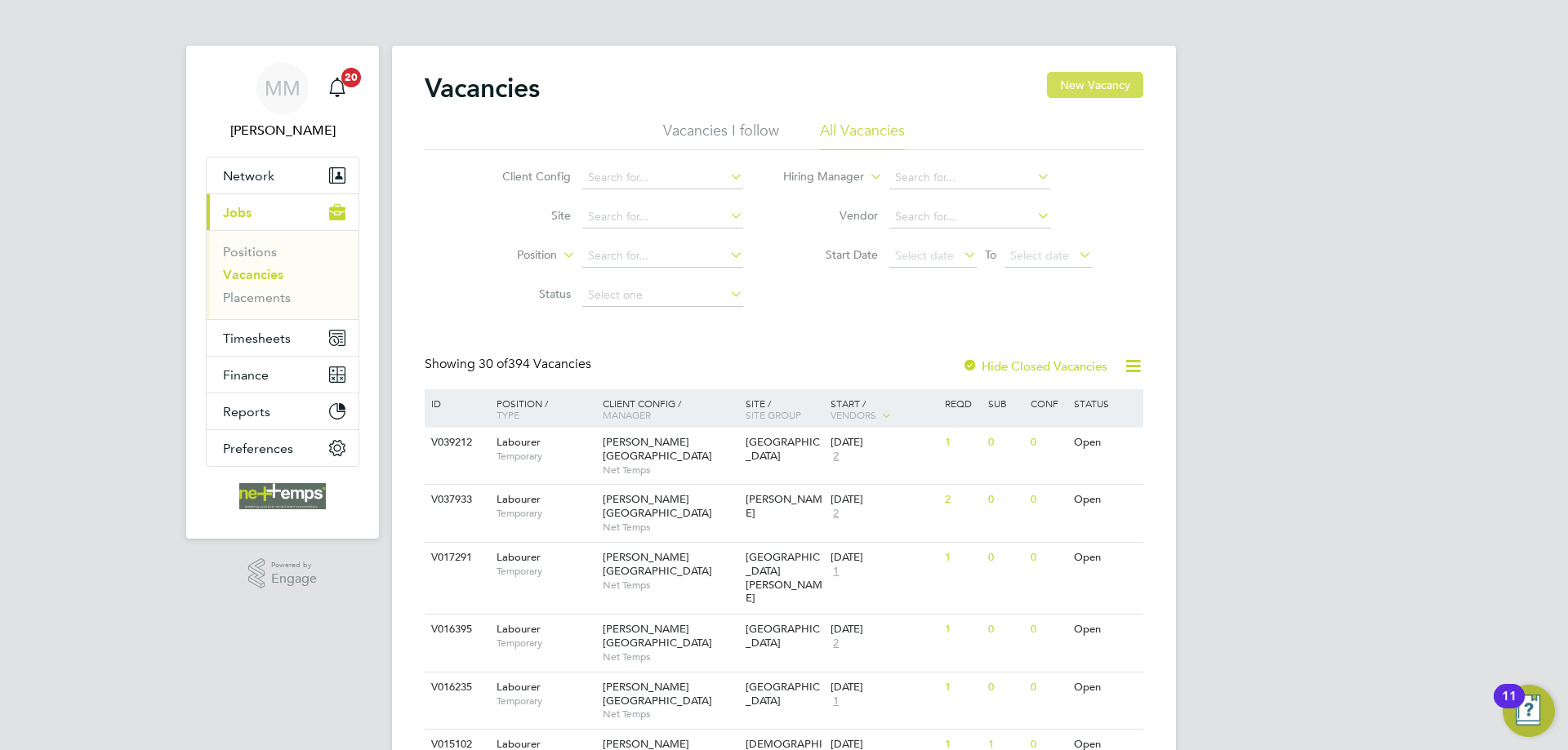
click at [1075, 82] on button "New Vacancy" at bounding box center [1095, 85] width 96 height 26
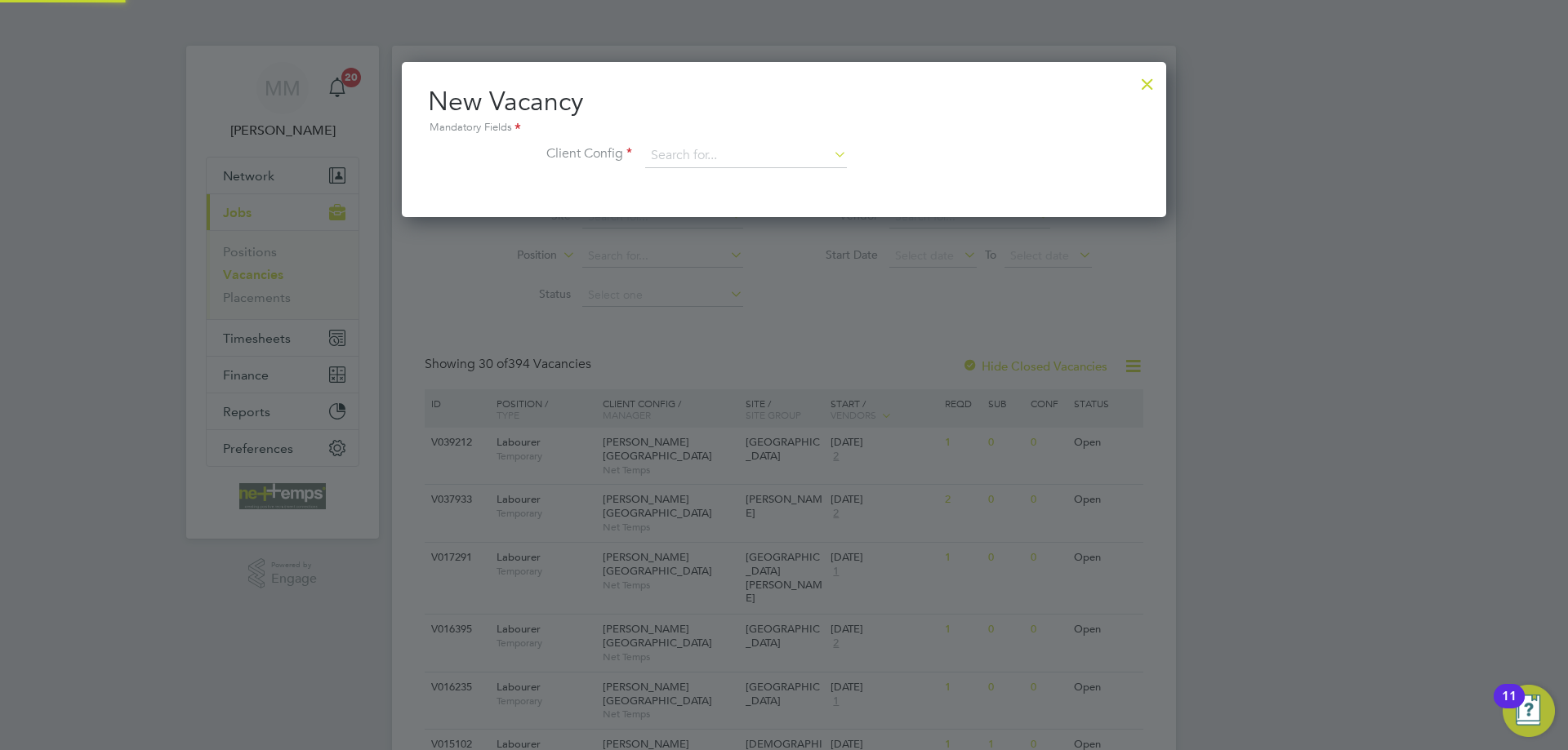
scroll to position [156, 765]
click at [715, 165] on input at bounding box center [746, 157] width 202 height 25
click at [716, 239] on li "B&K Highams" at bounding box center [746, 245] width 204 height 22
type input "B&K Highams"
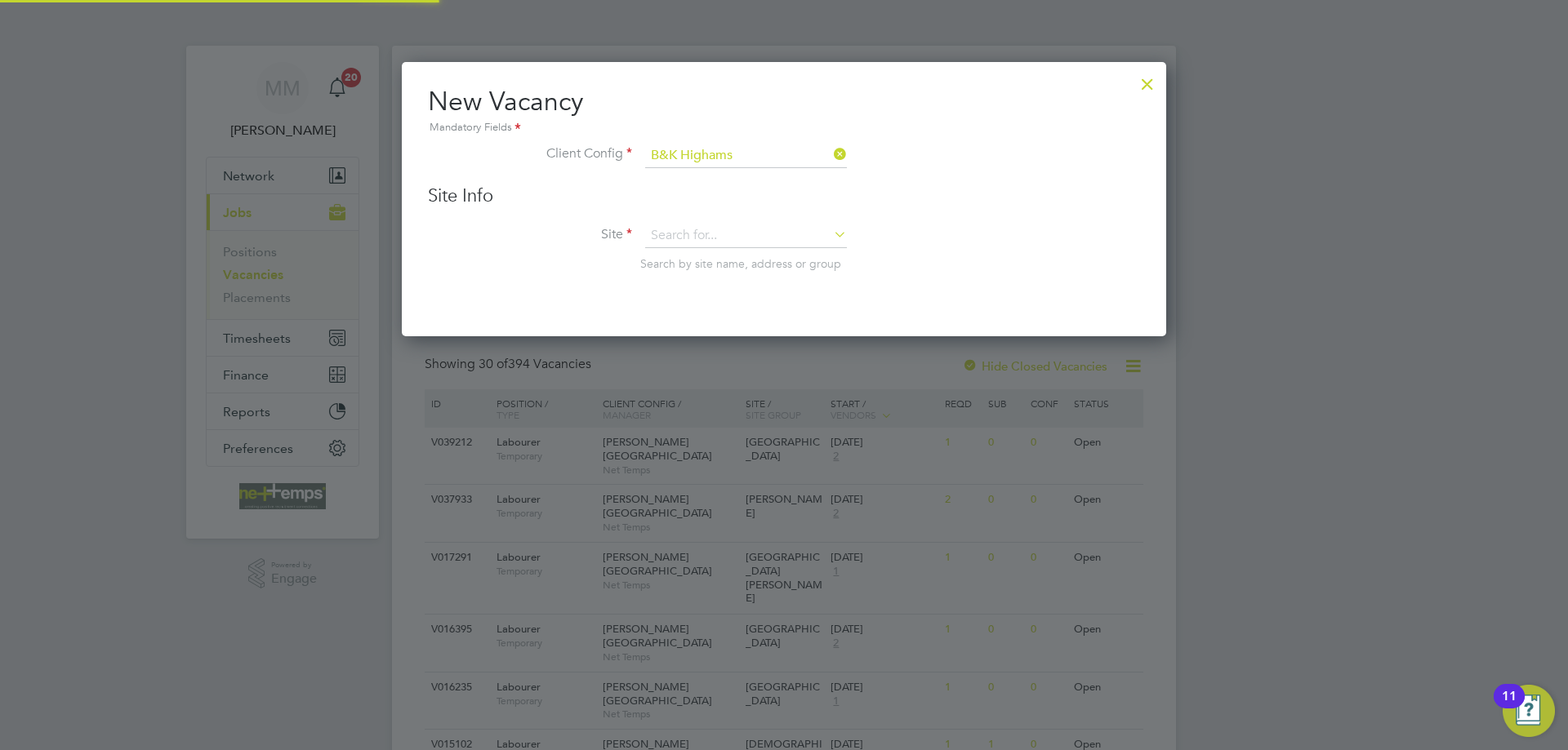
scroll to position [276, 765]
click at [712, 237] on input at bounding box center [746, 236] width 202 height 25
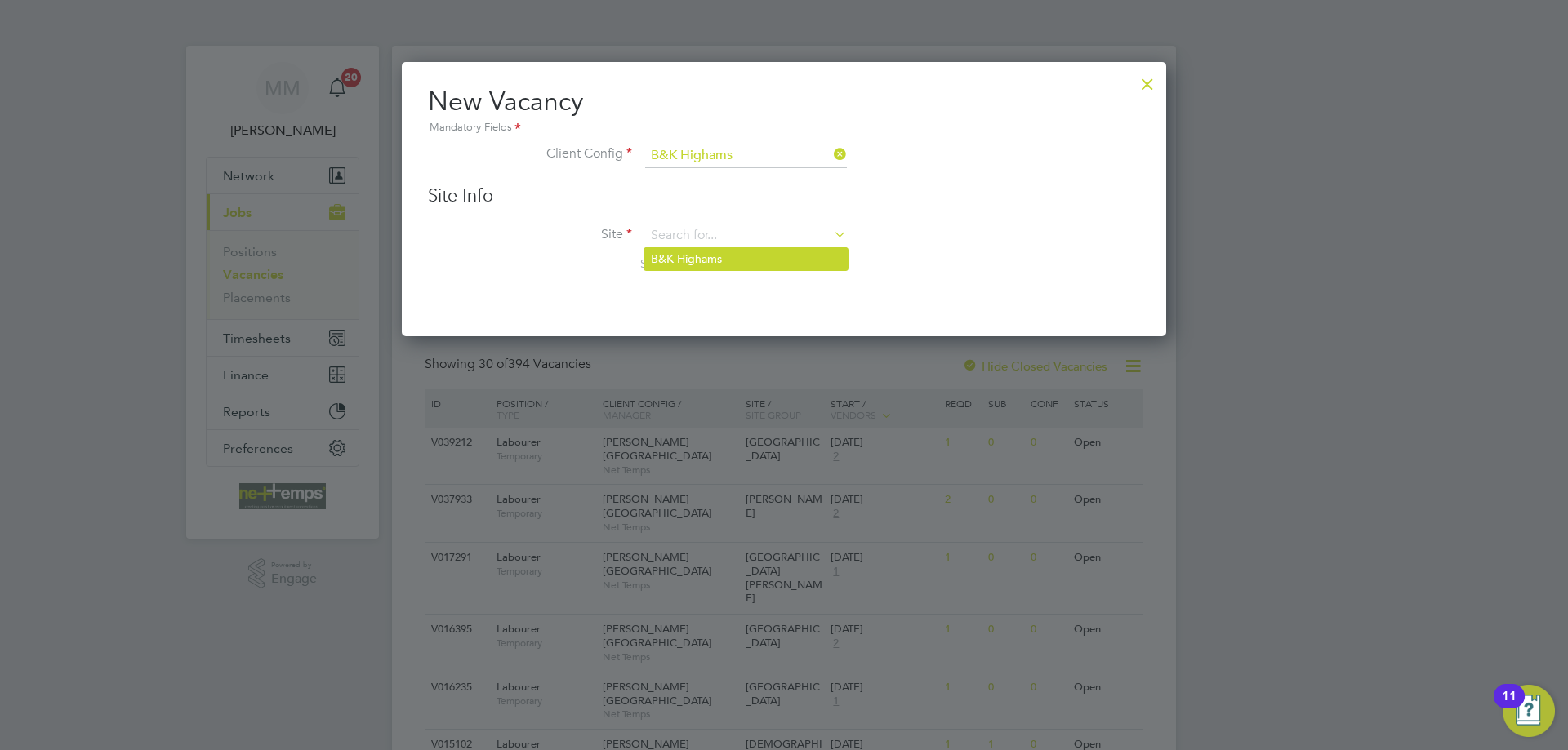
click at [698, 259] on li "B&K Highams" at bounding box center [746, 259] width 204 height 22
type input "B&K Highams"
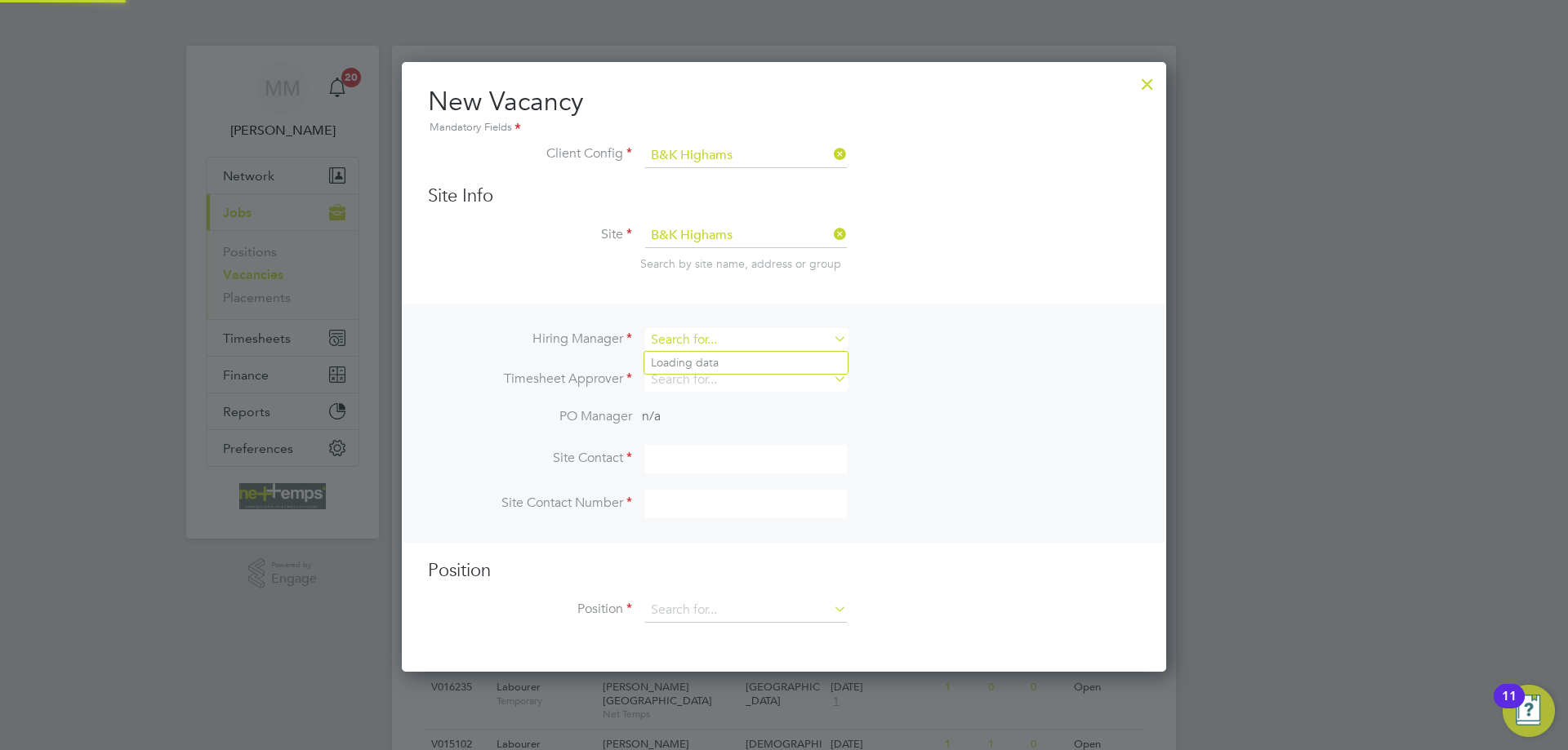
click at [694, 339] on input at bounding box center [746, 340] width 202 height 24
click at [696, 379] on li "[PERSON_NAME]" at bounding box center [746, 385] width 204 height 22
type input "[PERSON_NAME]"
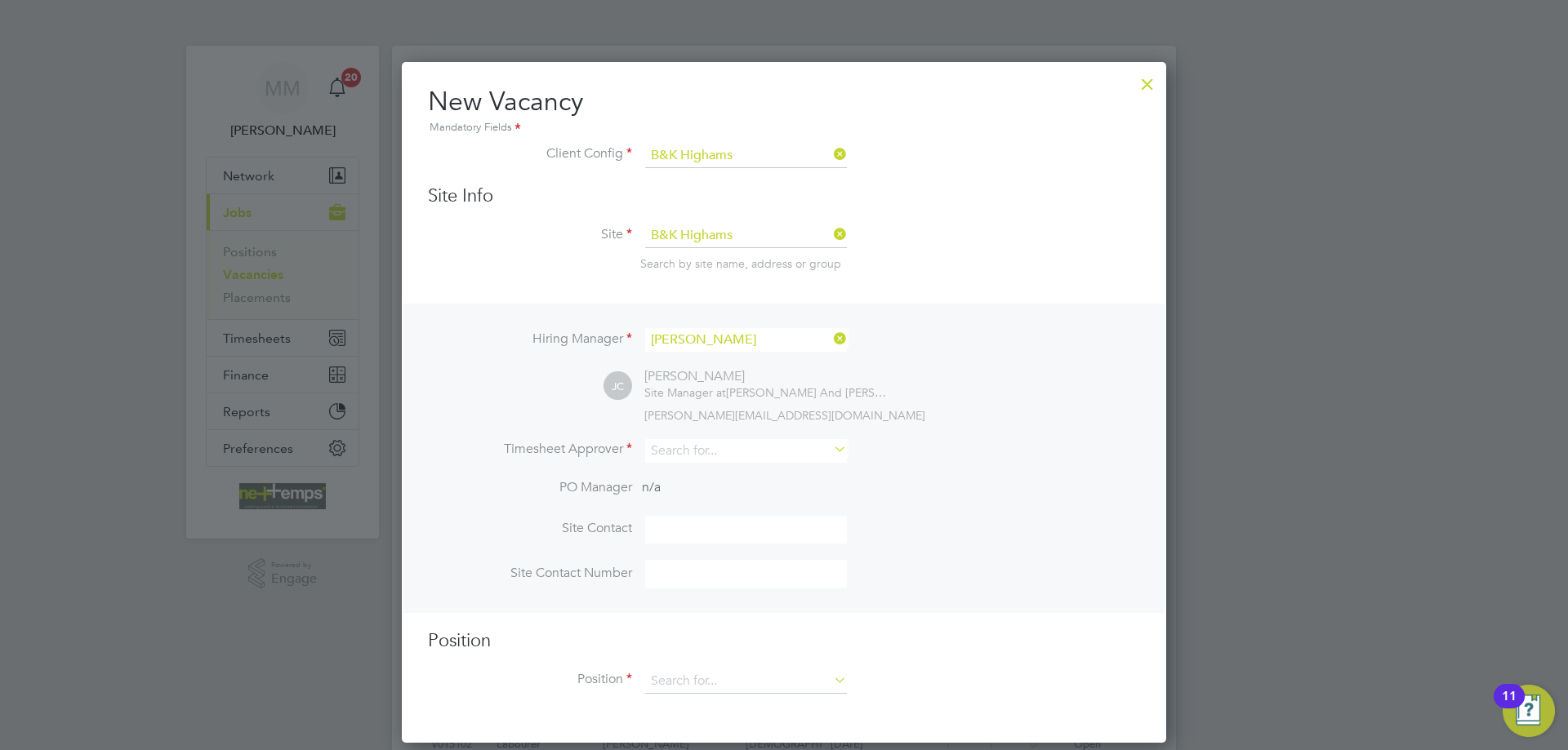
scroll to position [683, 765]
click at [699, 457] on input at bounding box center [746, 450] width 202 height 24
click at [703, 496] on li "[PERSON_NAME]" at bounding box center [746, 496] width 204 height 22
type input "[PERSON_NAME]"
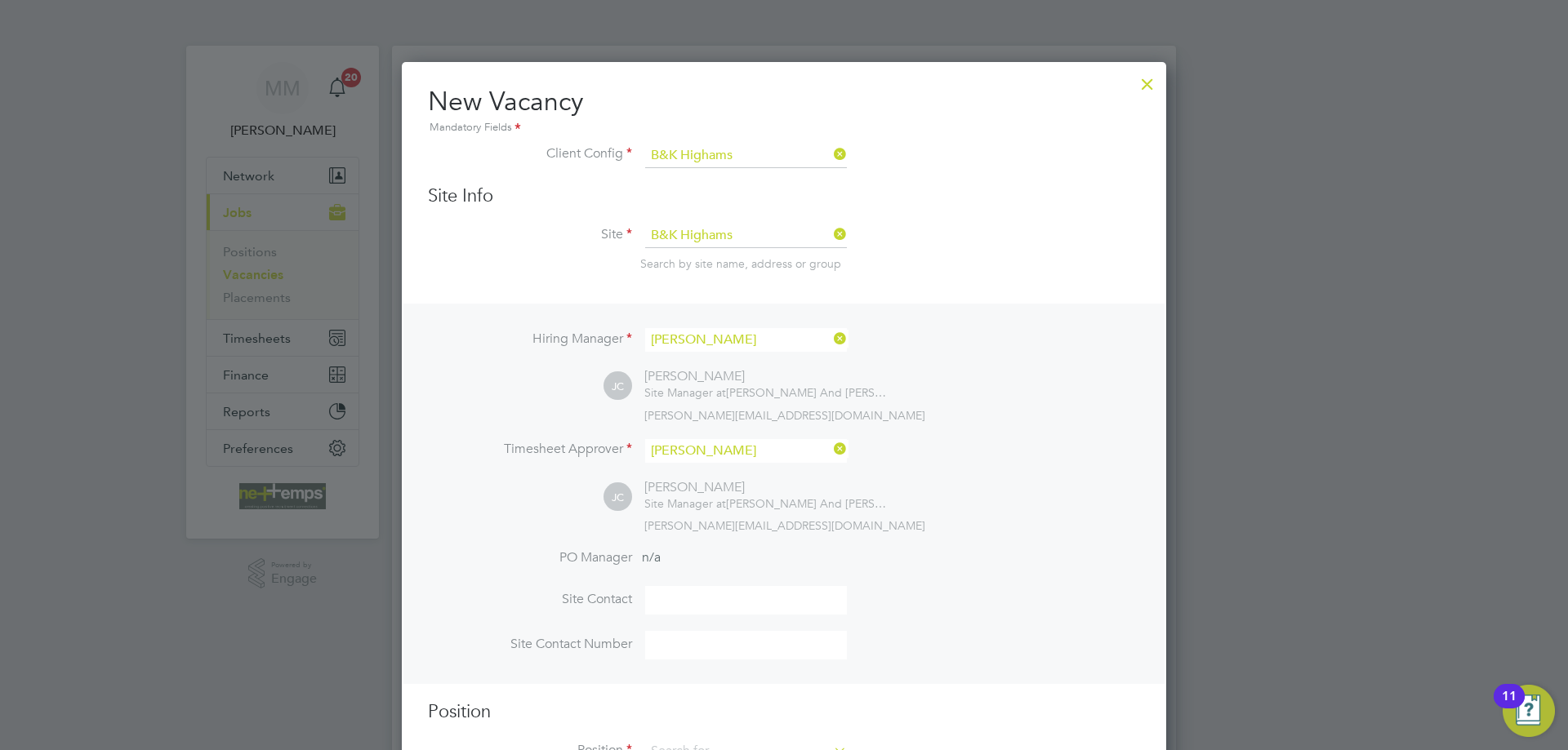
scroll to position [163, 0]
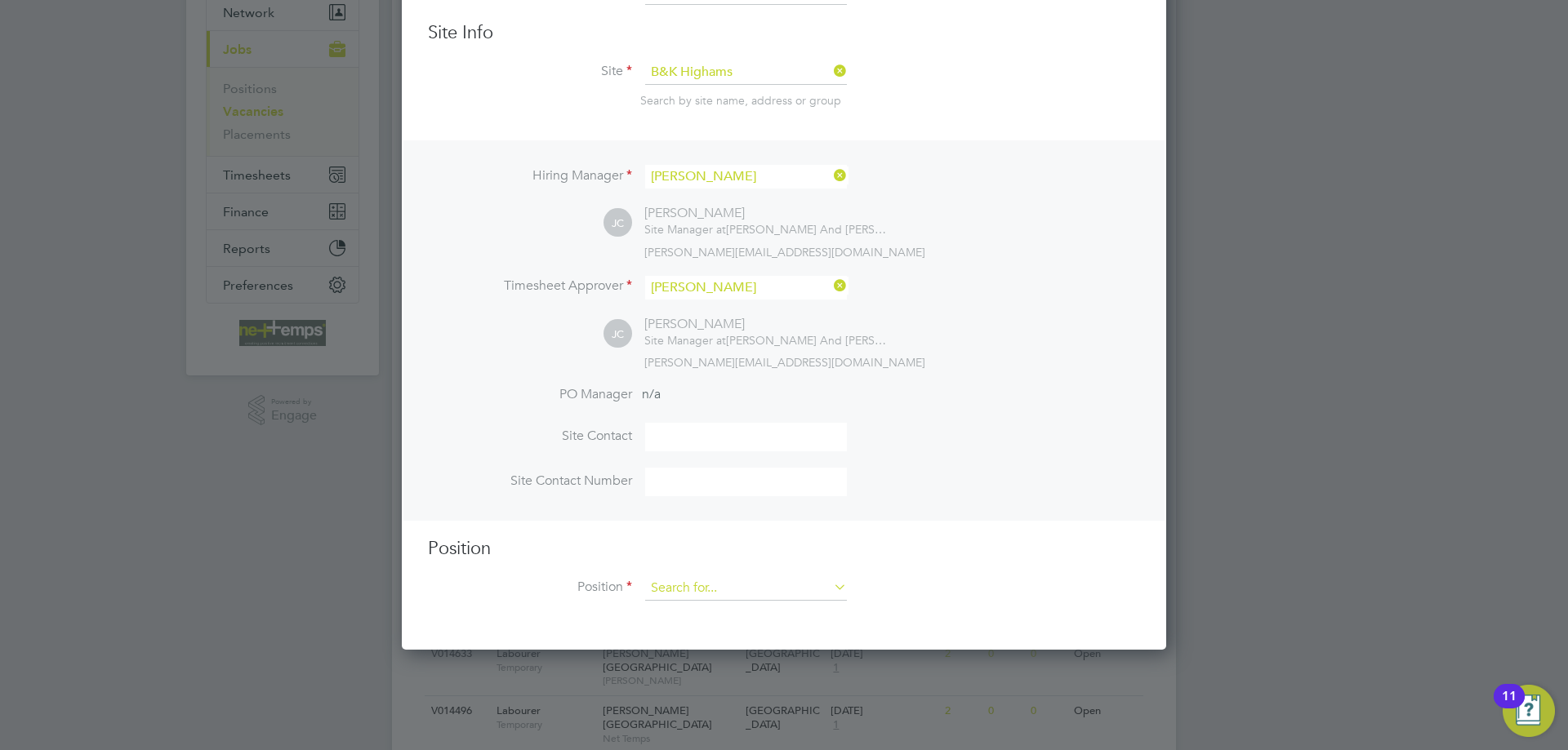
click at [750, 591] on input at bounding box center [746, 589] width 202 height 25
click at [737, 616] on li "Document Controller" at bounding box center [746, 614] width 204 height 22
type input "Document Controller"
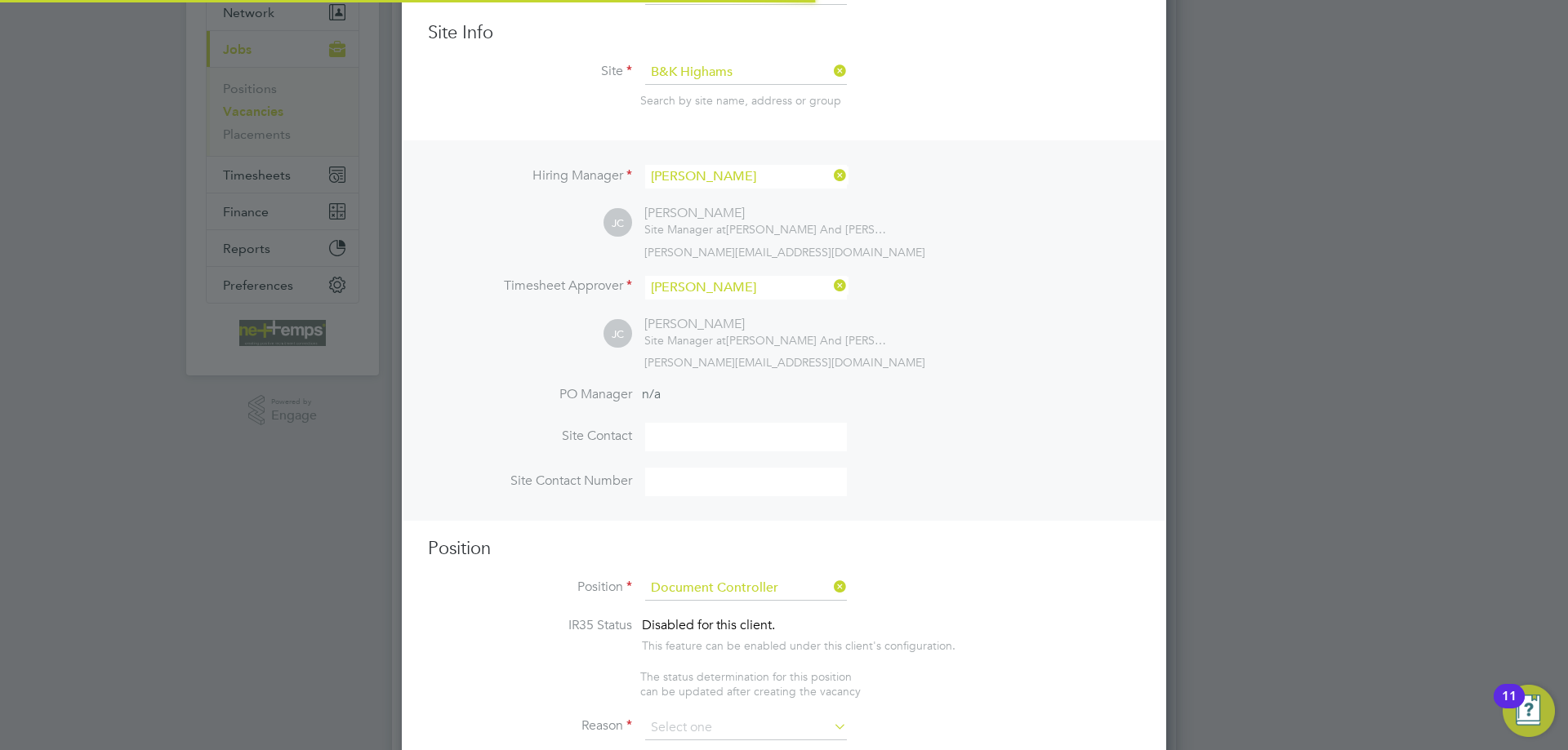
scroll to position [9, 9]
type textarea "To be responsible for the workflow and record keeping of electronic or hard cop…"
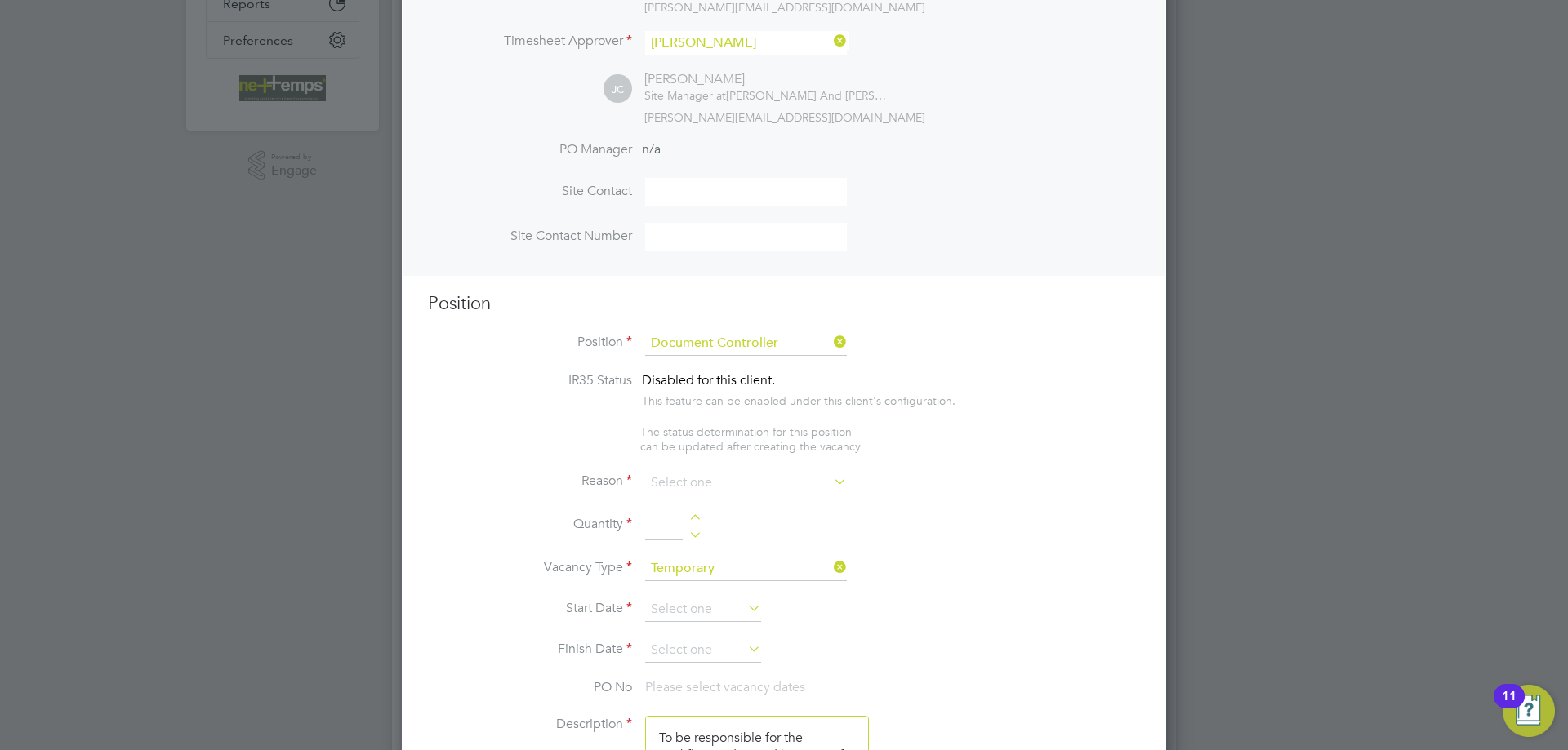
scroll to position [490, 0]
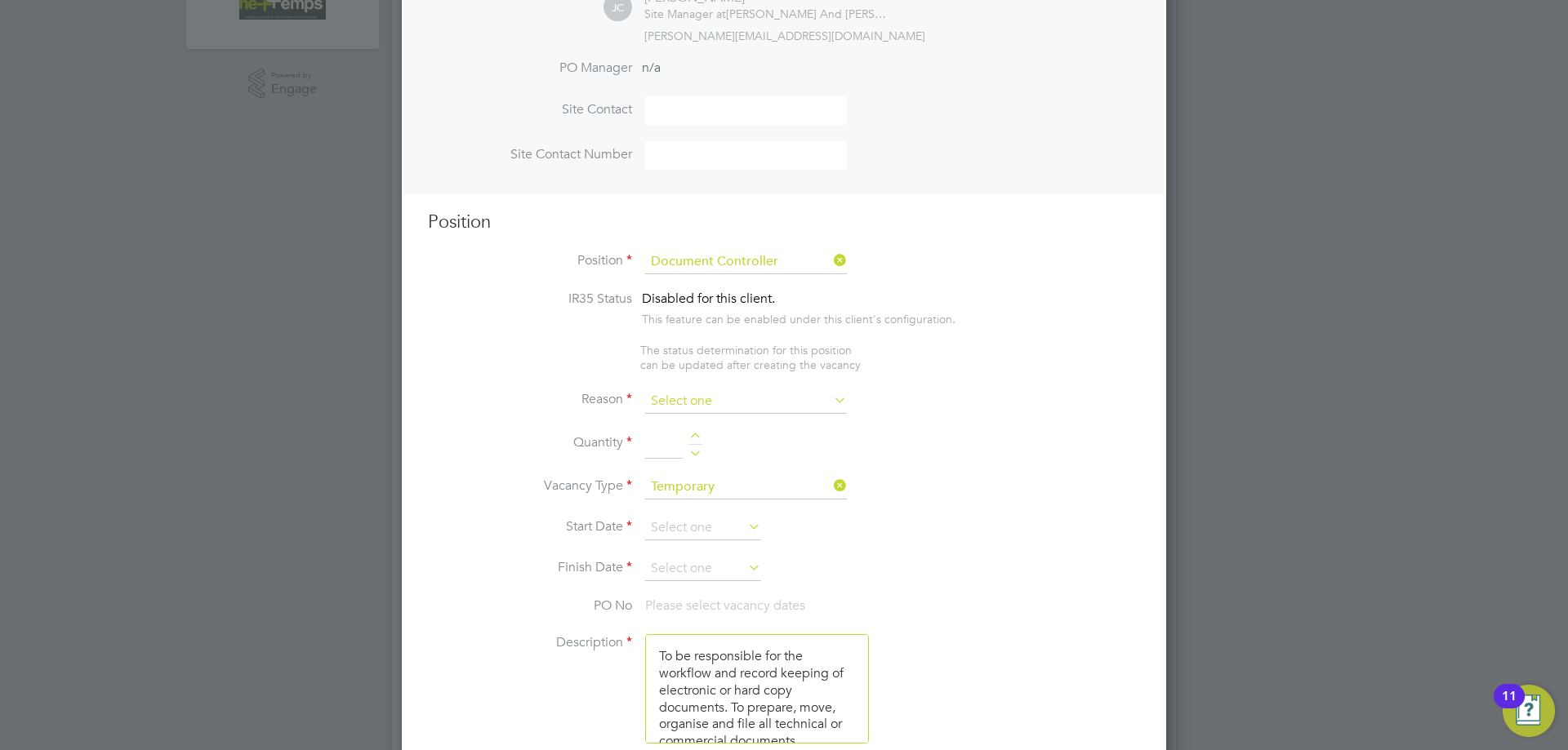
click at [726, 399] on input at bounding box center [746, 402] width 202 height 25
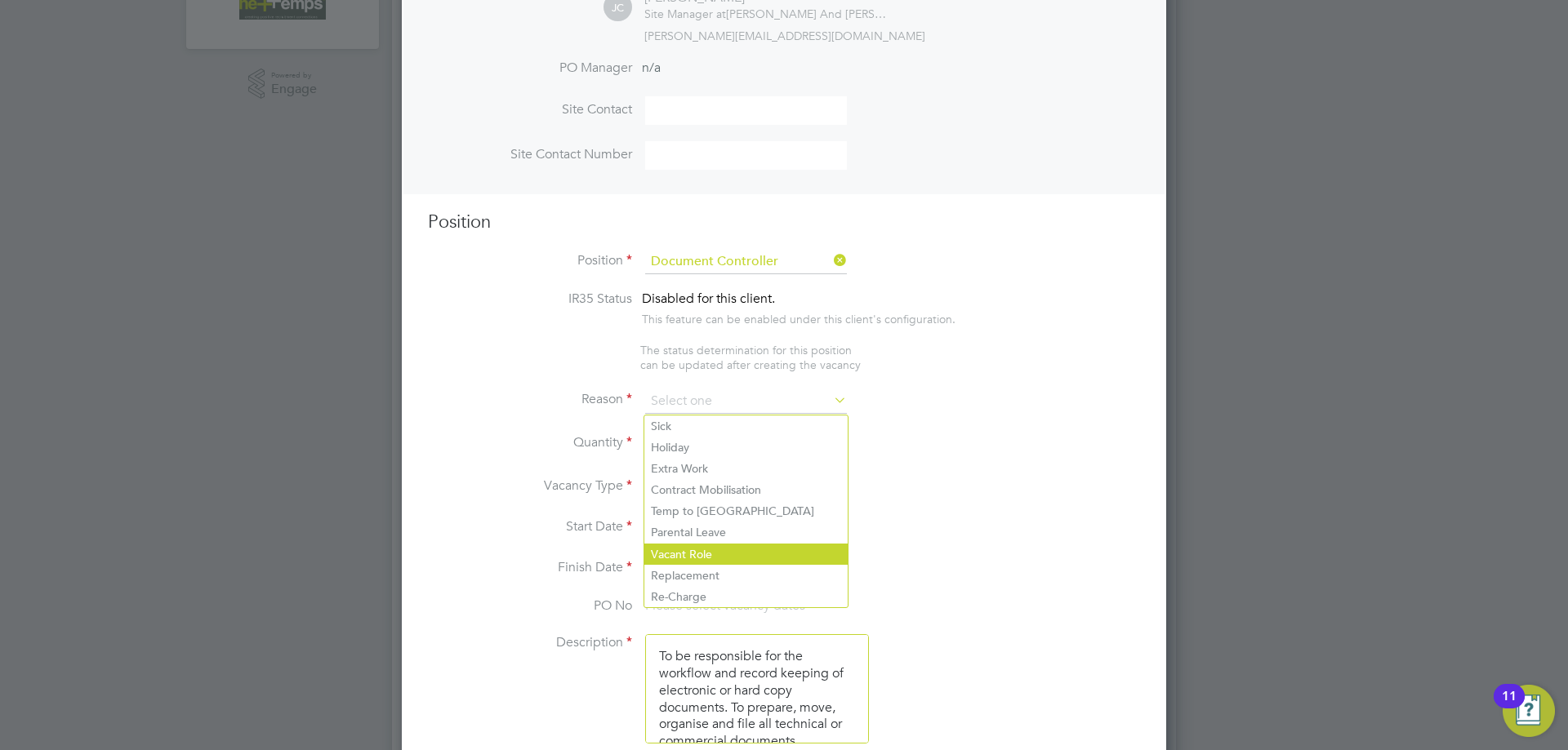
click at [707, 555] on li "Vacant Role" at bounding box center [746, 554] width 204 height 21
type input "Vacant Role"
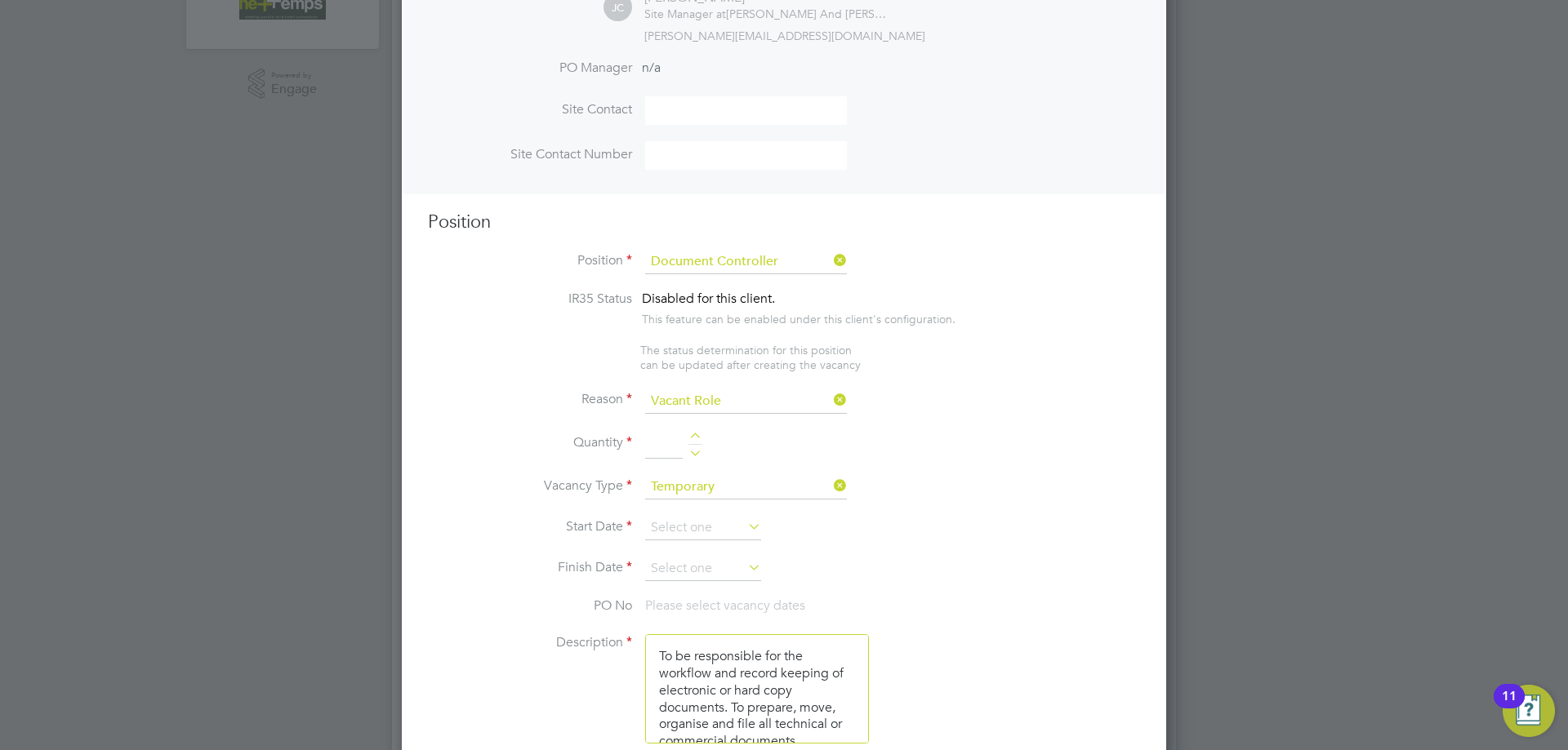
click at [693, 434] on div at bounding box center [695, 439] width 13 height 12
type input "1"
click at [690, 532] on input at bounding box center [703, 528] width 116 height 25
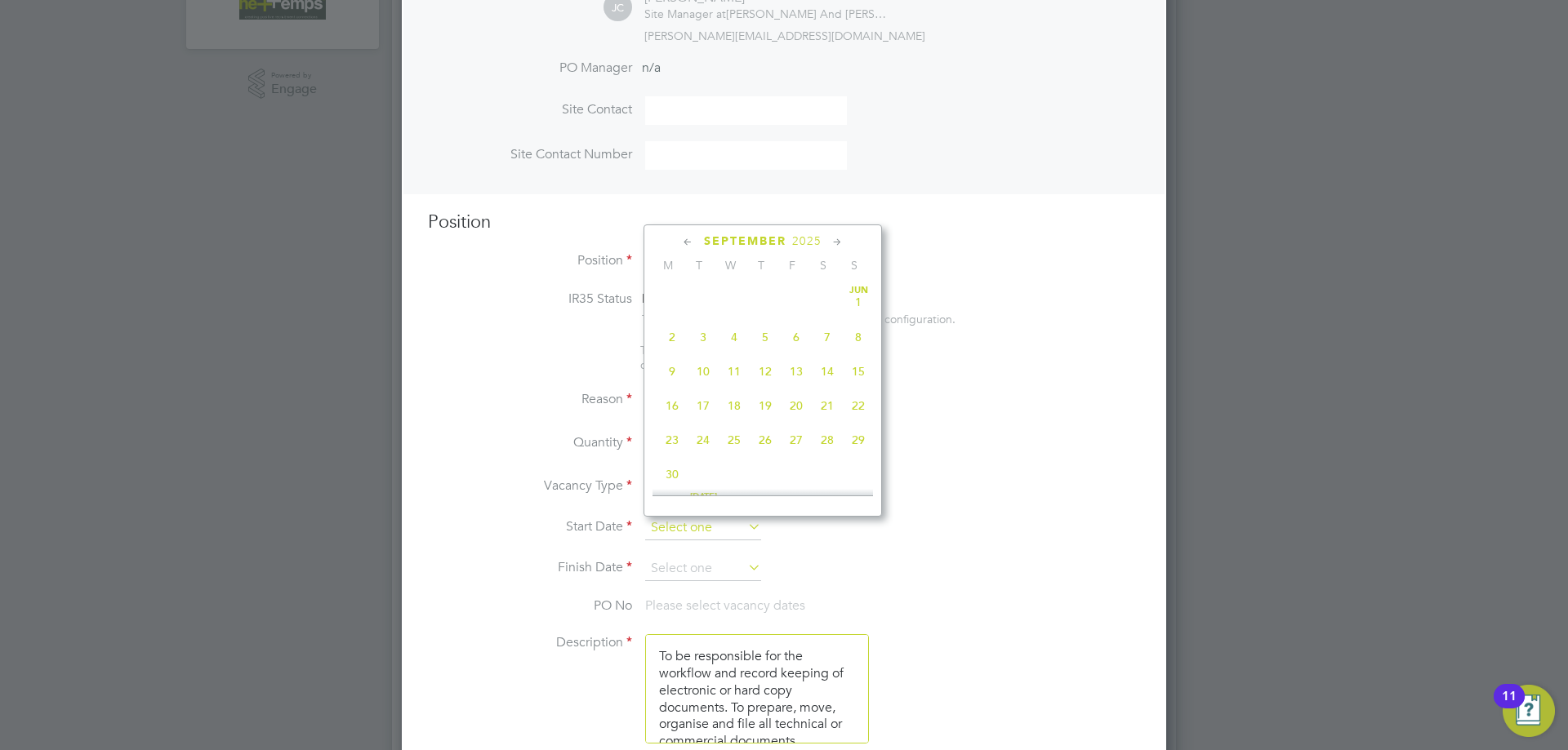
scroll to position [0, 0]
click at [666, 402] on span "8" at bounding box center [672, 394] width 31 height 31
type input "[DATE]"
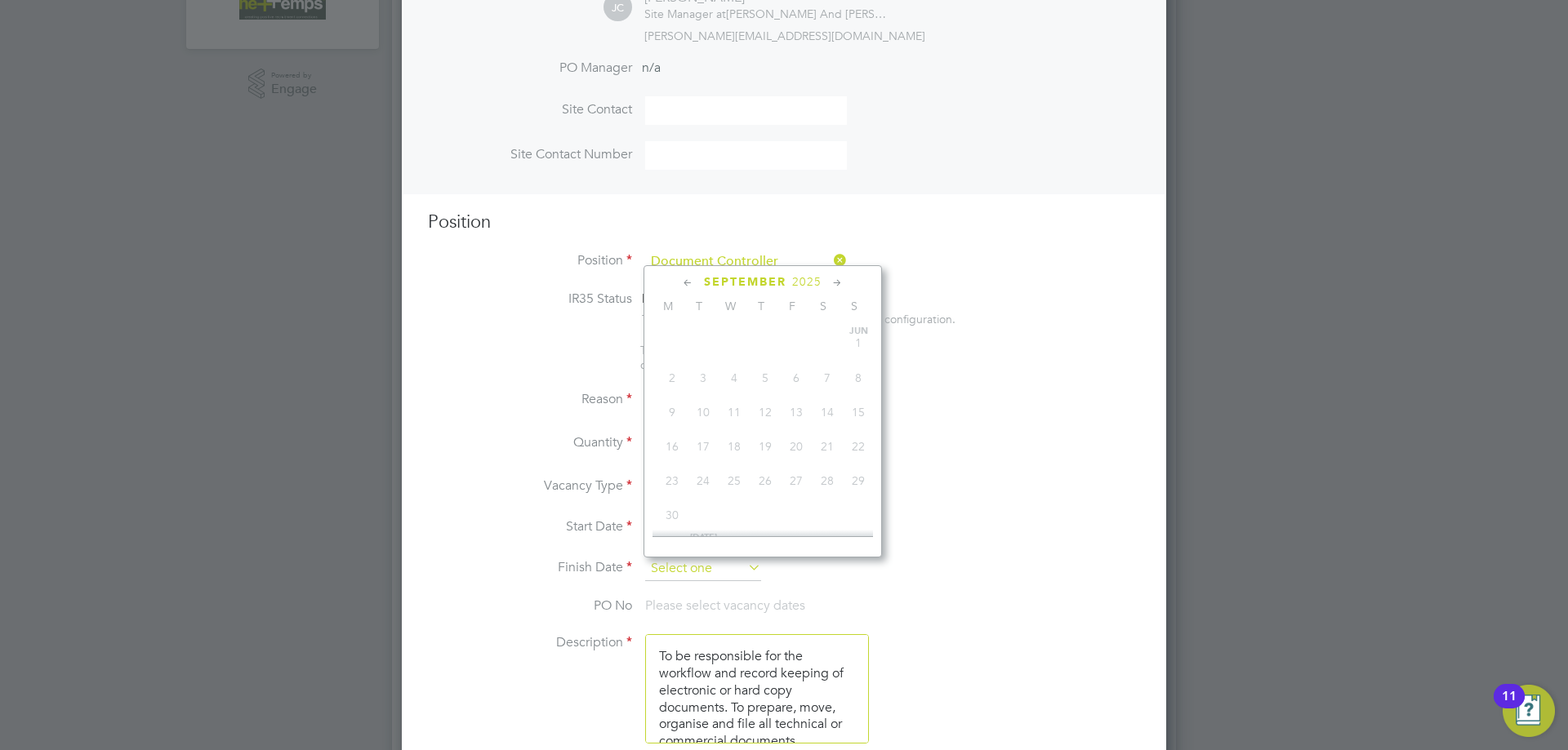
click at [680, 568] on input at bounding box center [703, 569] width 116 height 25
click at [854, 428] on span "28" at bounding box center [858, 413] width 31 height 31
type input "[DATE]"
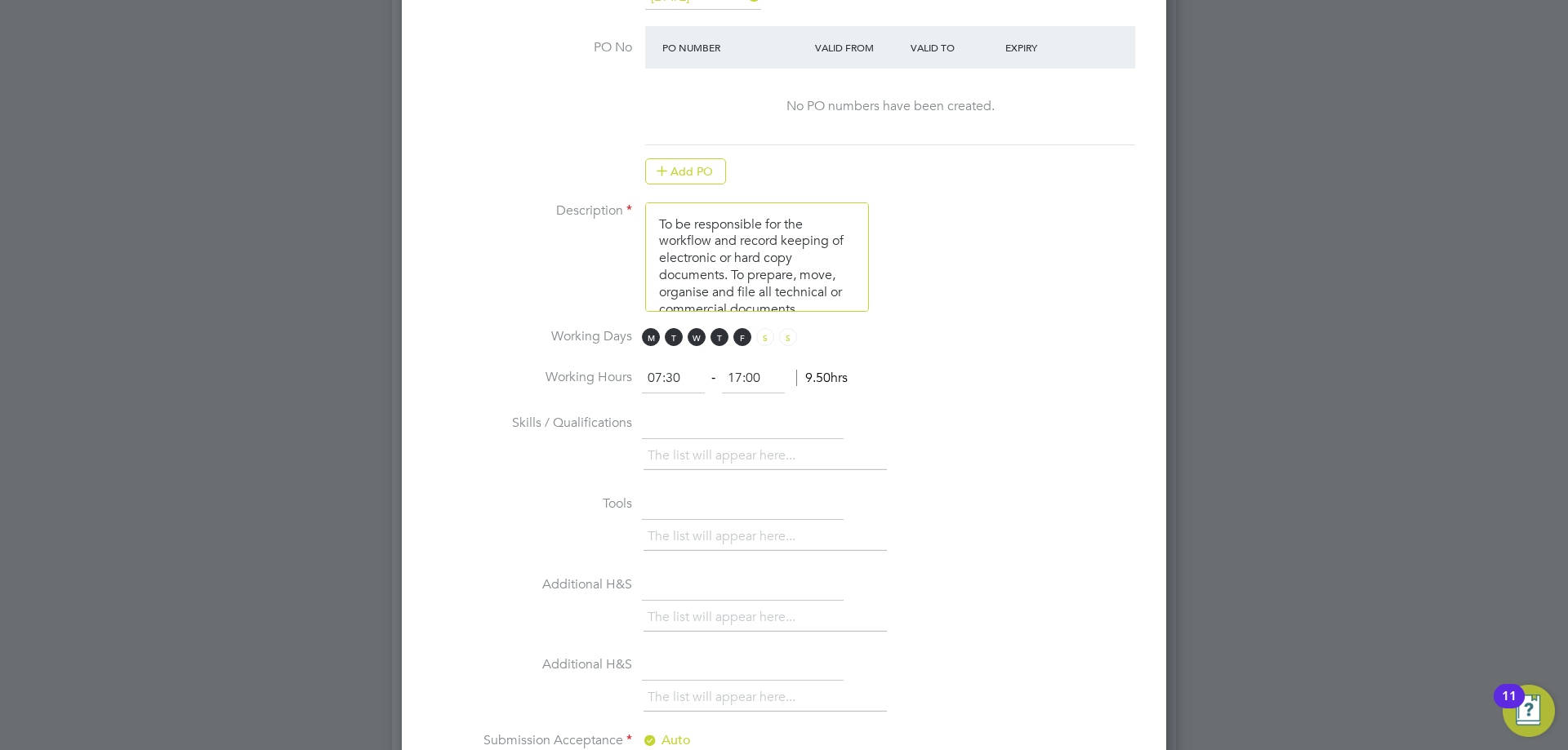
drag, startPoint x: 682, startPoint y: 379, endPoint x: 644, endPoint y: 381, distance: 38.1
click at [644, 381] on input "07:30" at bounding box center [672, 378] width 62 height 30
type input "08:00"
click at [761, 379] on input "17:00" at bounding box center [753, 378] width 62 height 30
type input "17:30"
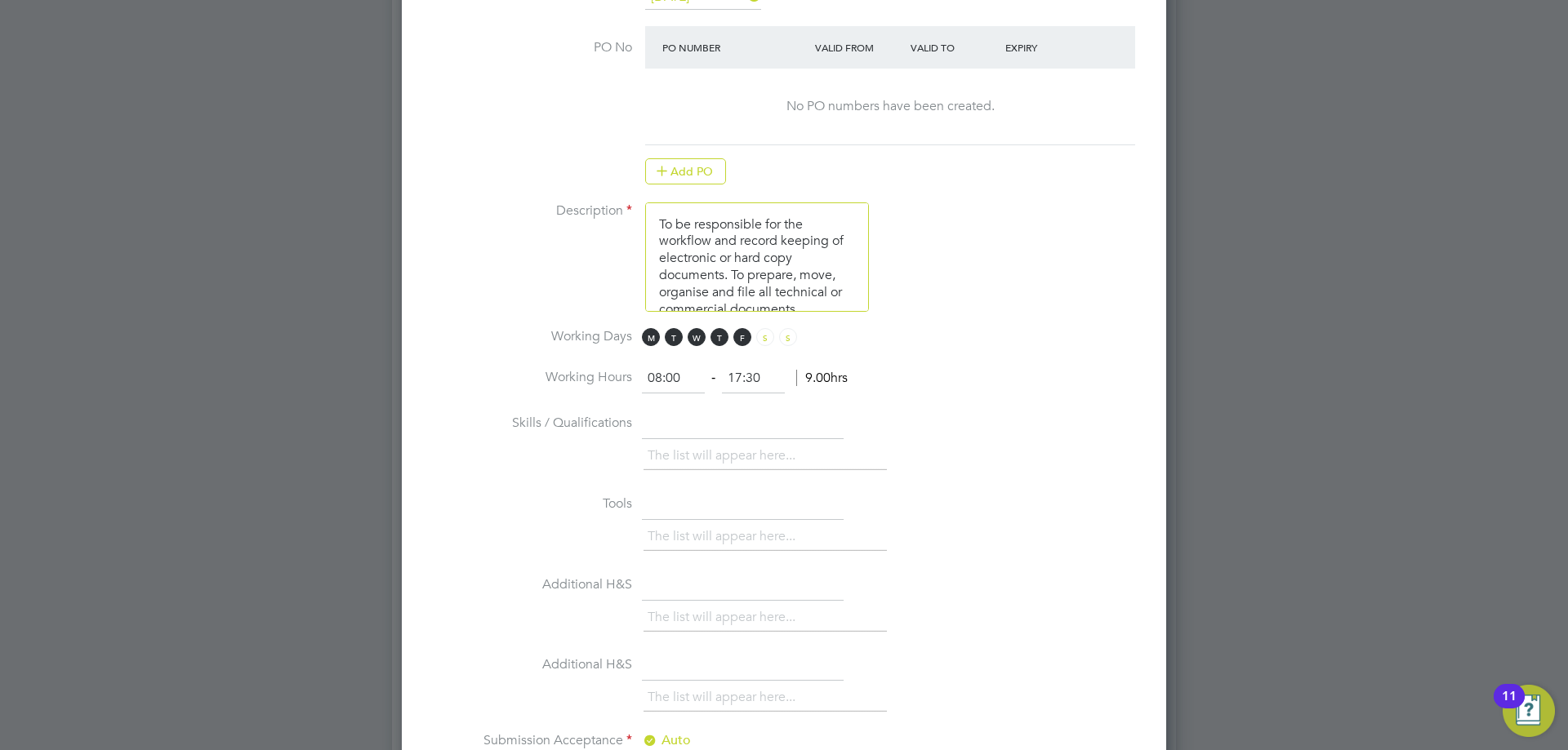
click at [1024, 424] on li "Skills / Qualifications The list will appear here..." at bounding box center [784, 450] width 712 height 81
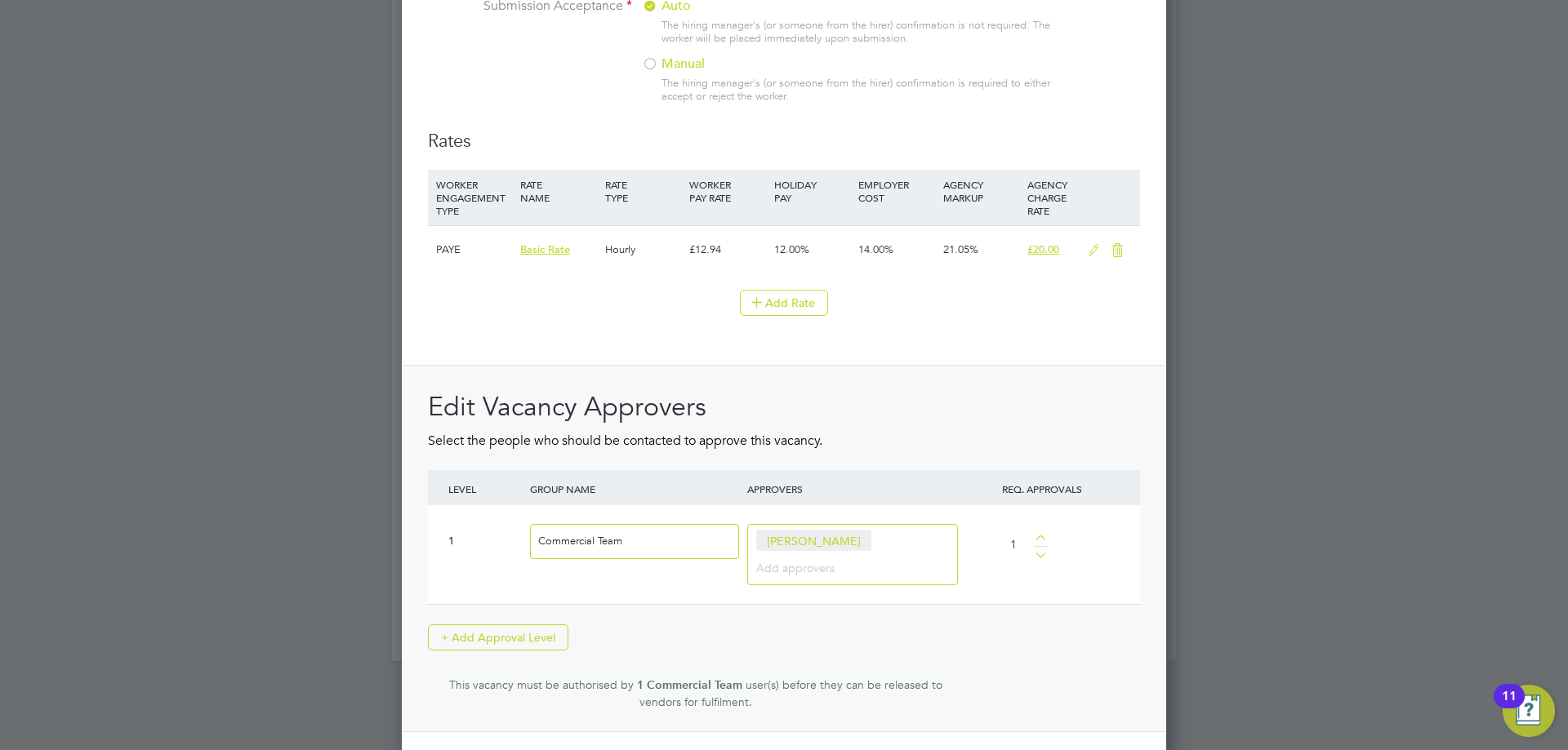
scroll to position [1870, 0]
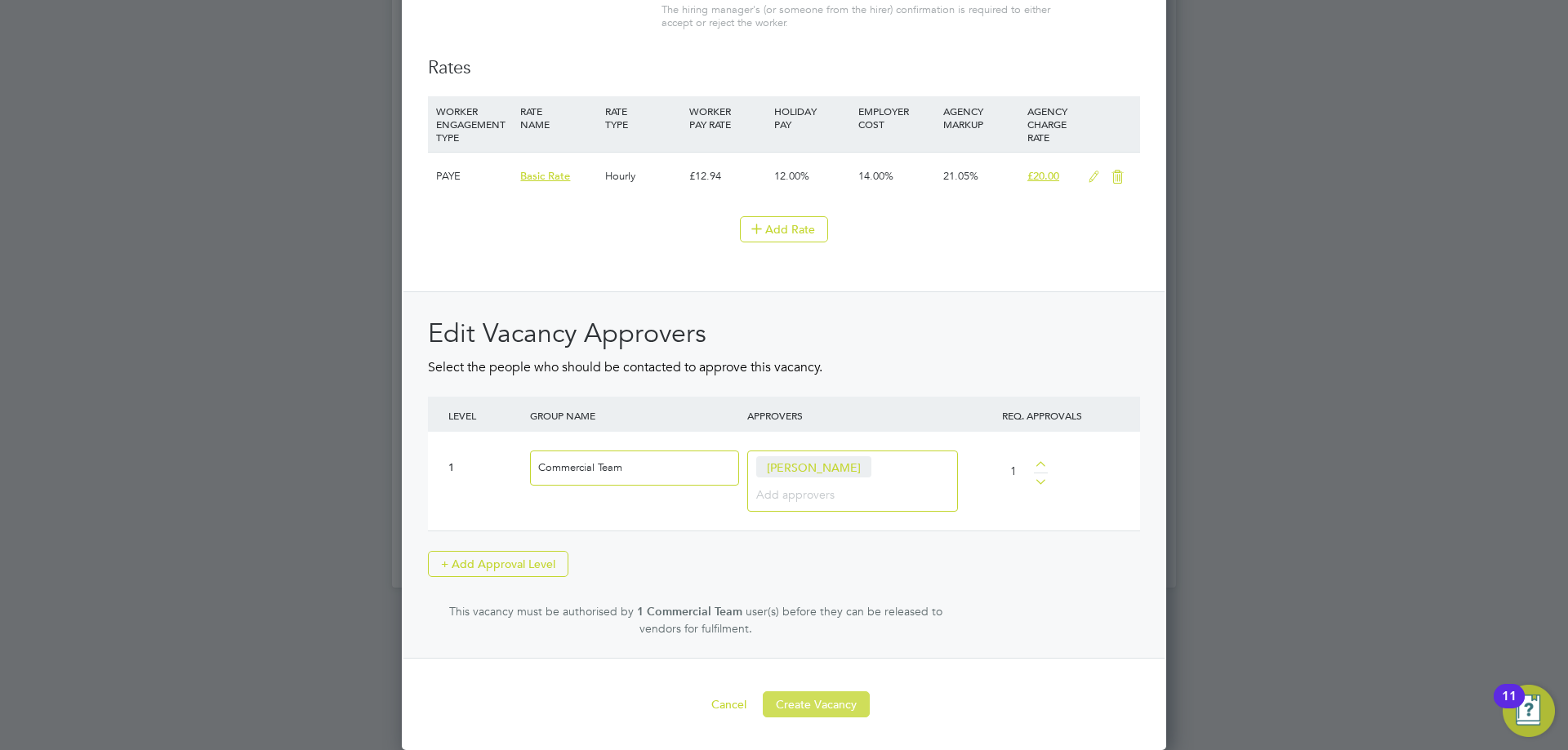
click at [848, 700] on button "Create Vacancy" at bounding box center [815, 704] width 107 height 26
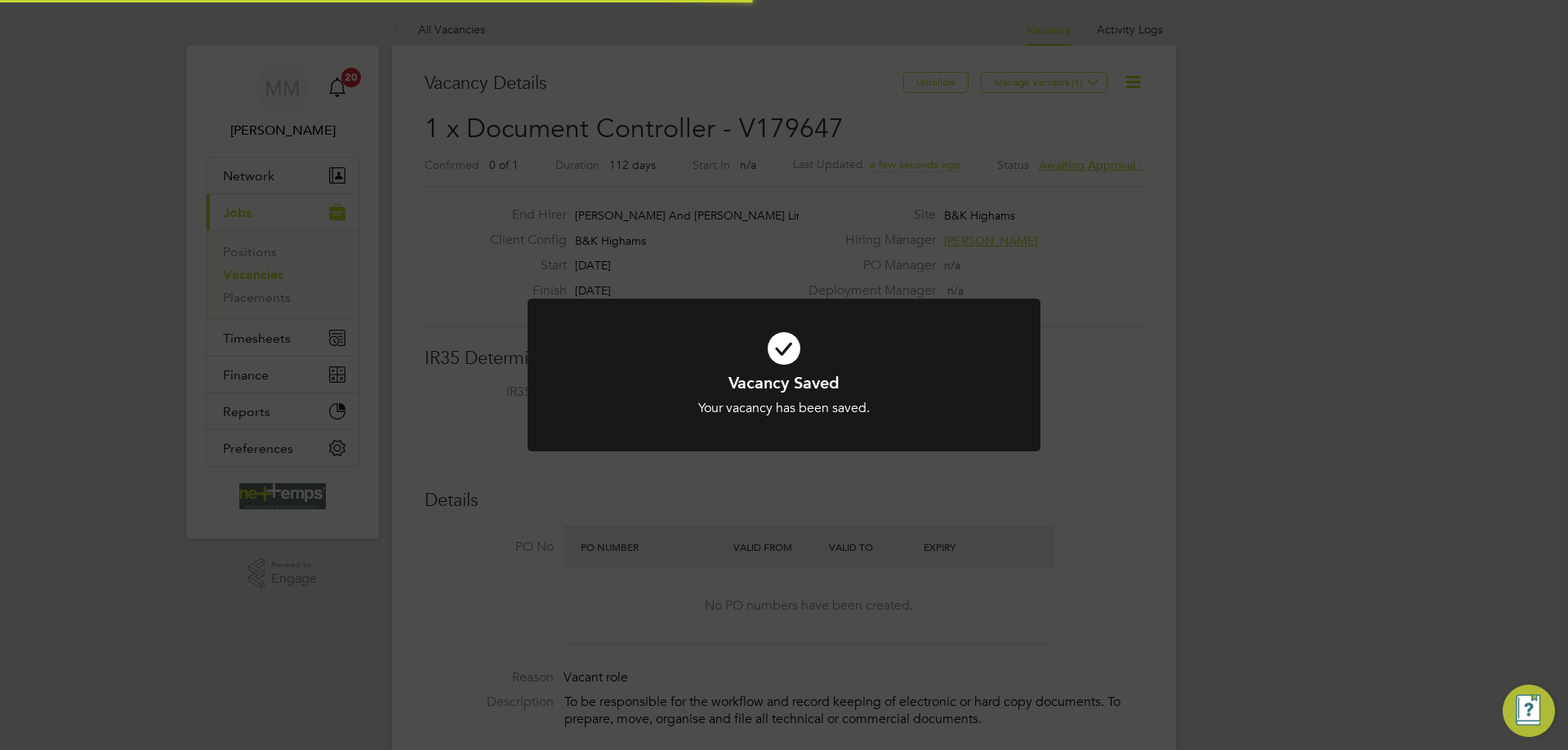
scroll to position [48, 114]
click at [1297, 396] on div "Vacancy Saved Your vacancy has been saved. Cancel Okay" at bounding box center [784, 375] width 1568 height 750
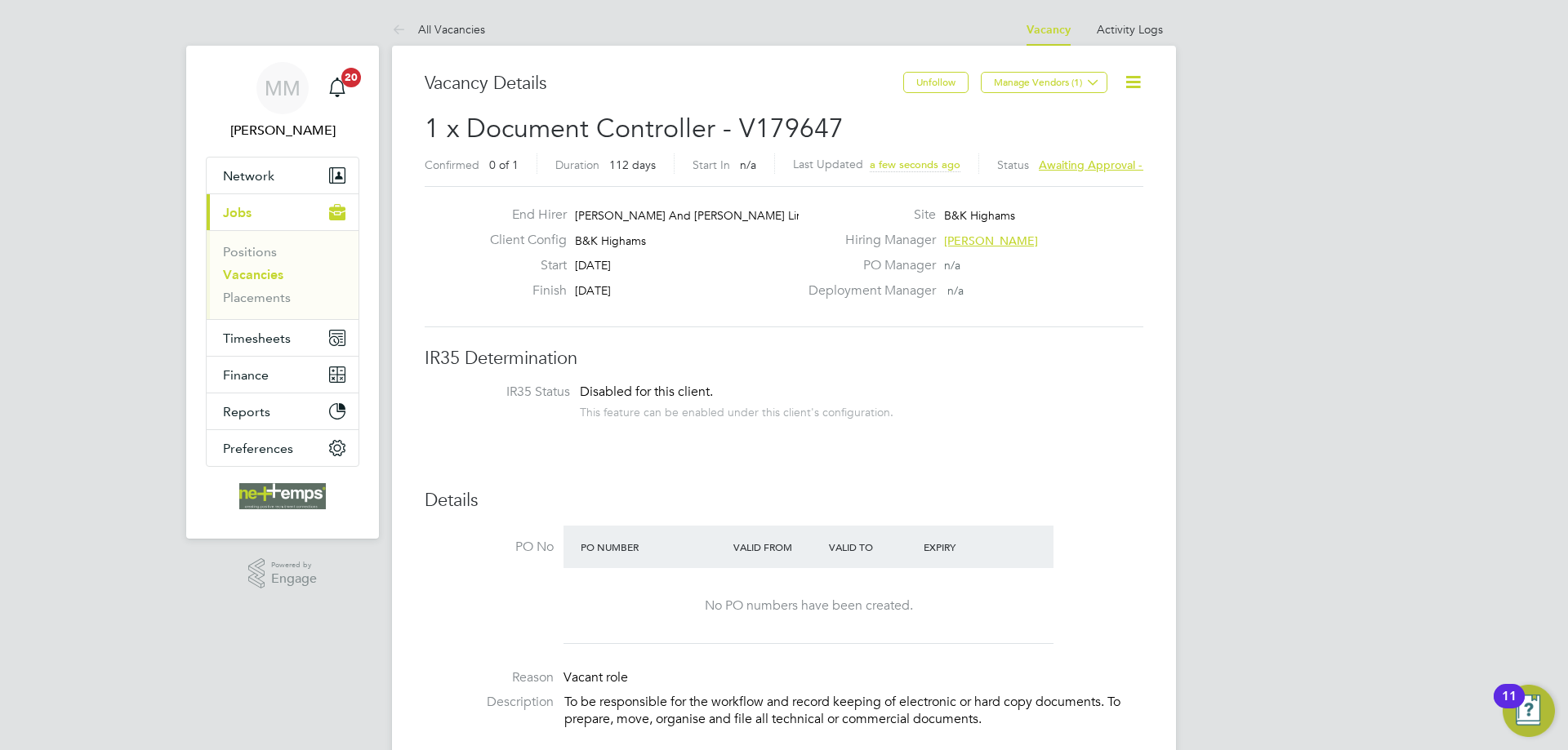
click at [259, 276] on link "Vacancies" at bounding box center [253, 275] width 60 height 15
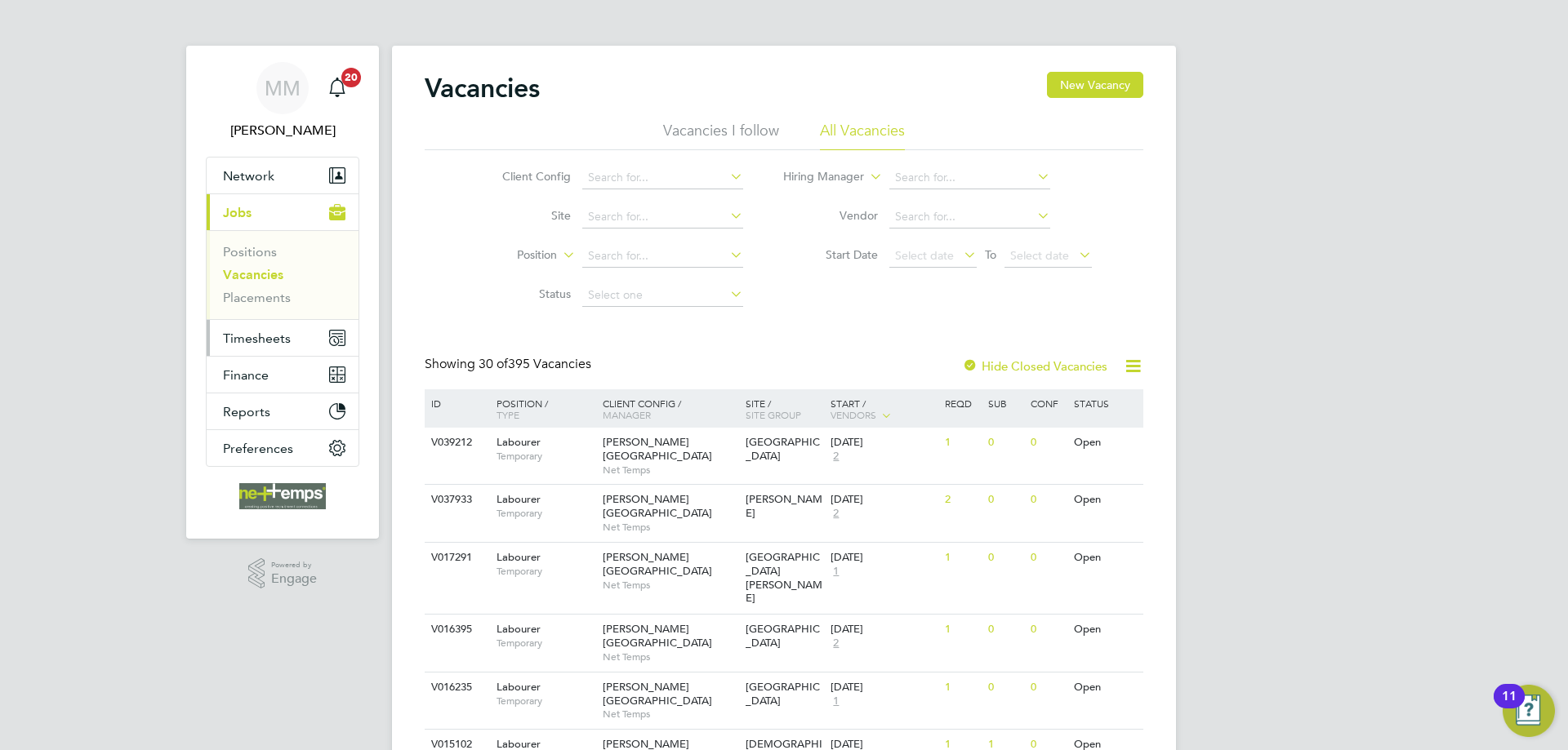
click at [277, 337] on span "Timesheets" at bounding box center [256, 338] width 68 height 15
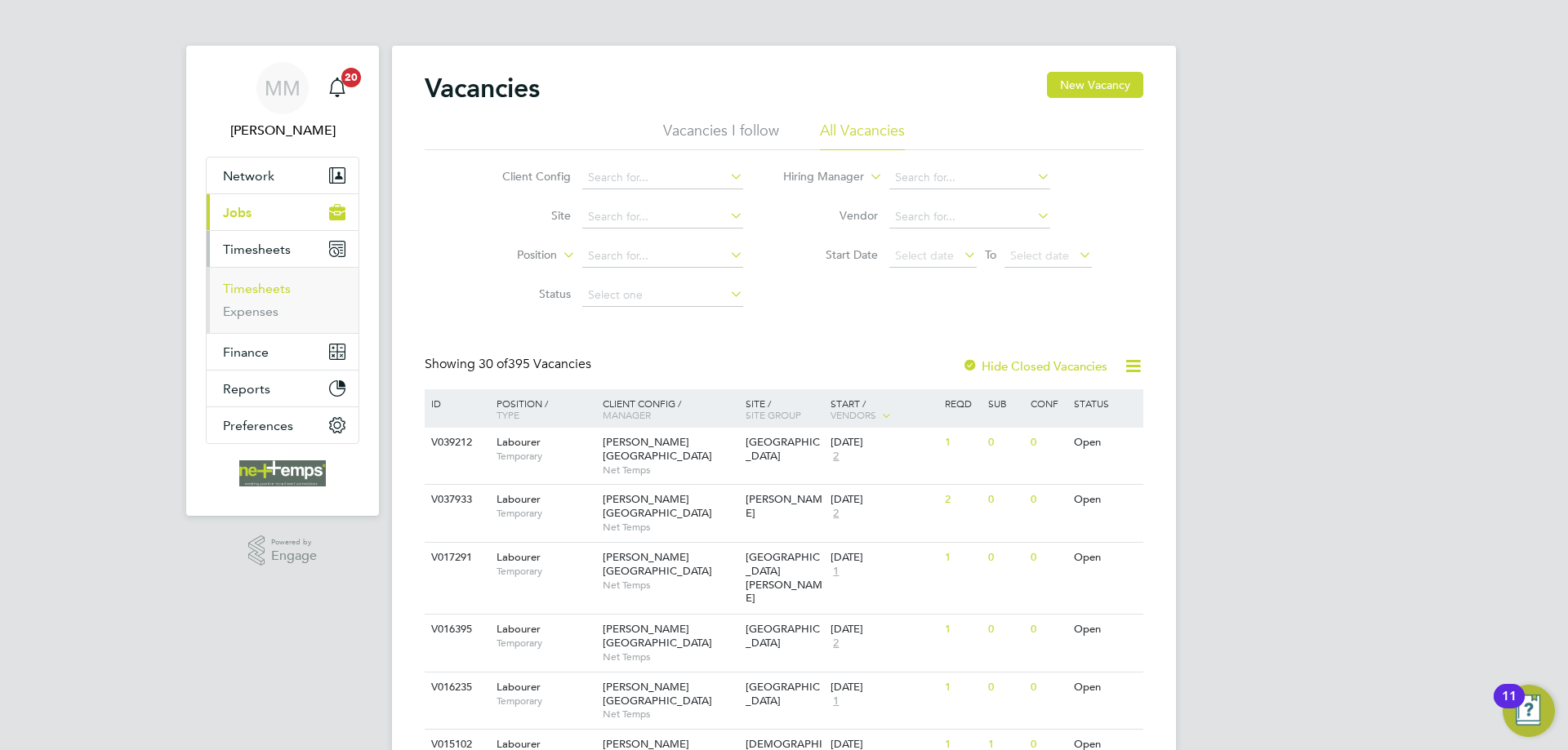
click at [258, 283] on link "Timesheets" at bounding box center [256, 289] width 68 height 15
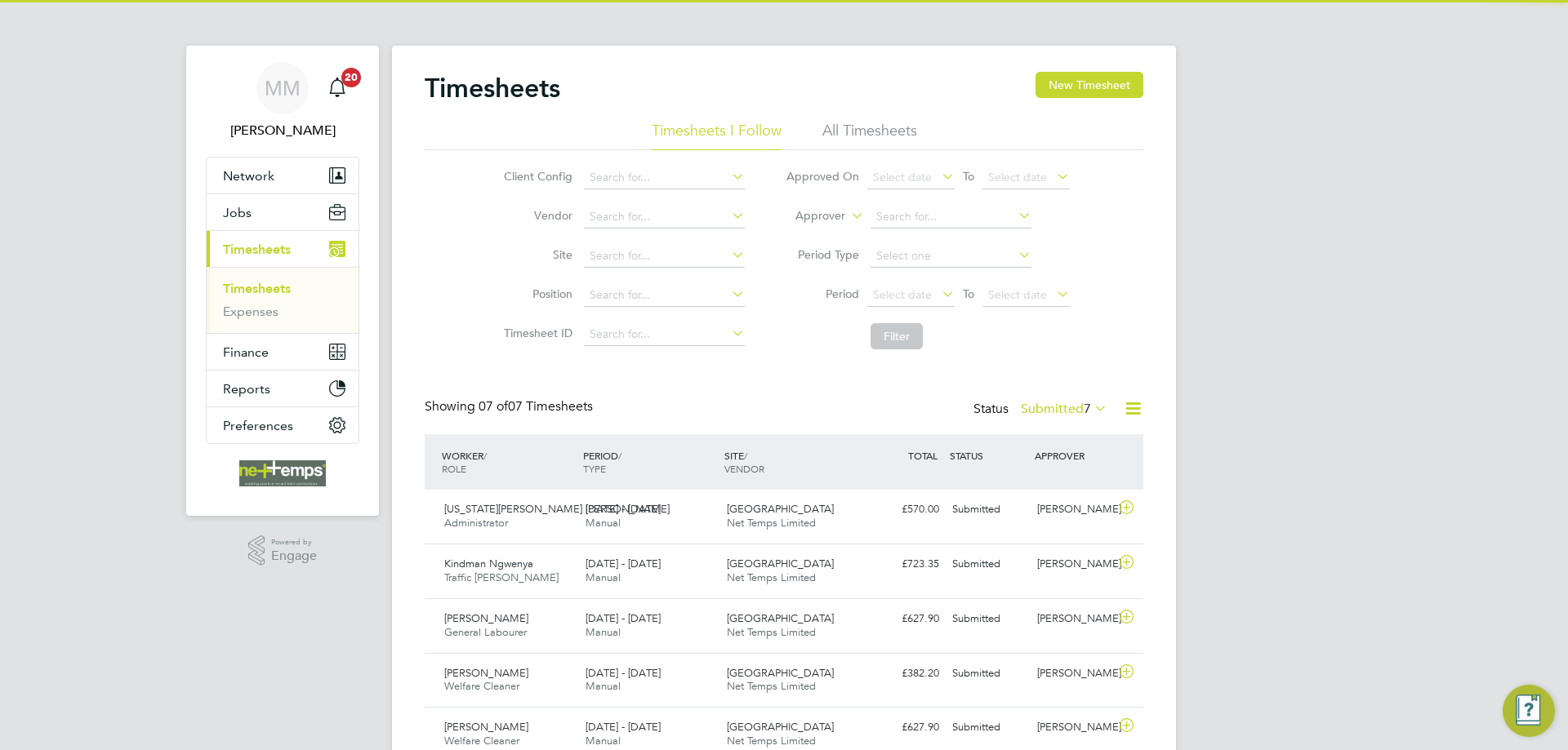
scroll to position [41, 142]
